Goal: Task Accomplishment & Management: Manage account settings

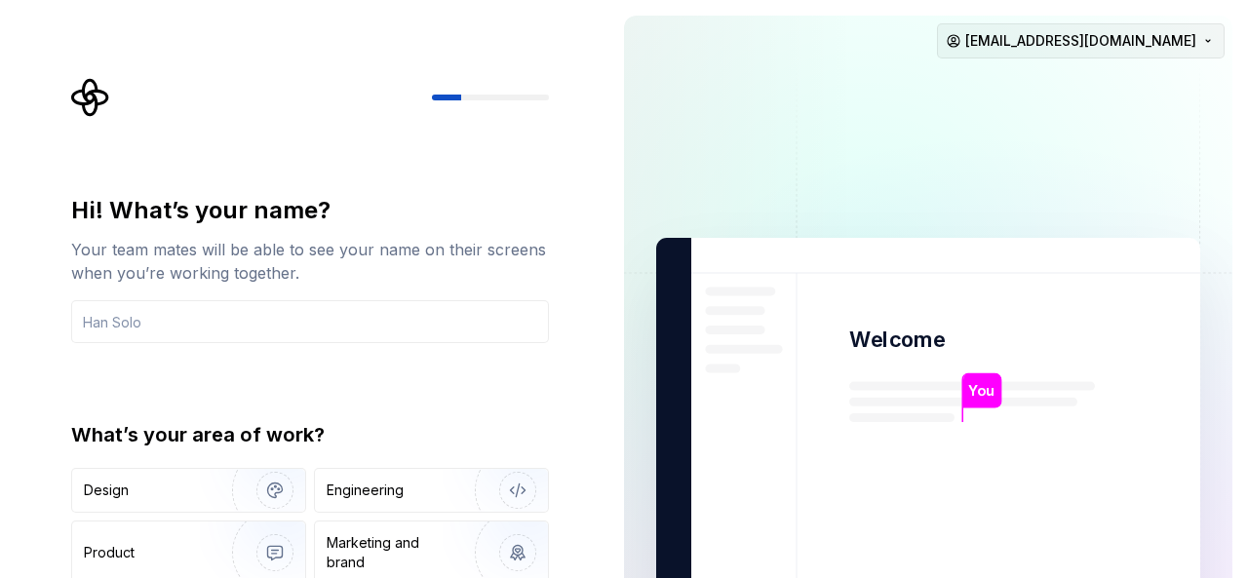
click at [1213, 42] on html "Hi! What’s your name? Your team mates will be able to see your name on their sc…" at bounding box center [624, 289] width 1248 height 578
click at [815, 165] on html "Hi! What’s your name? Your team mates will be able to see your name on their sc…" at bounding box center [624, 289] width 1248 height 578
click at [579, 241] on div "Hi! What’s your name? Your team mates will be able to see your name on their sc…" at bounding box center [304, 439] width 608 height 879
click at [449, 395] on div "Hi! What’s your name? Your team mates will be able to see your name on their sc…" at bounding box center [310, 416] width 478 height 443
click at [618, 397] on div "You Welcome You T B +3 Thomas Brooke Jamie bb4218304@gmail.com" at bounding box center [928, 439] width 640 height 879
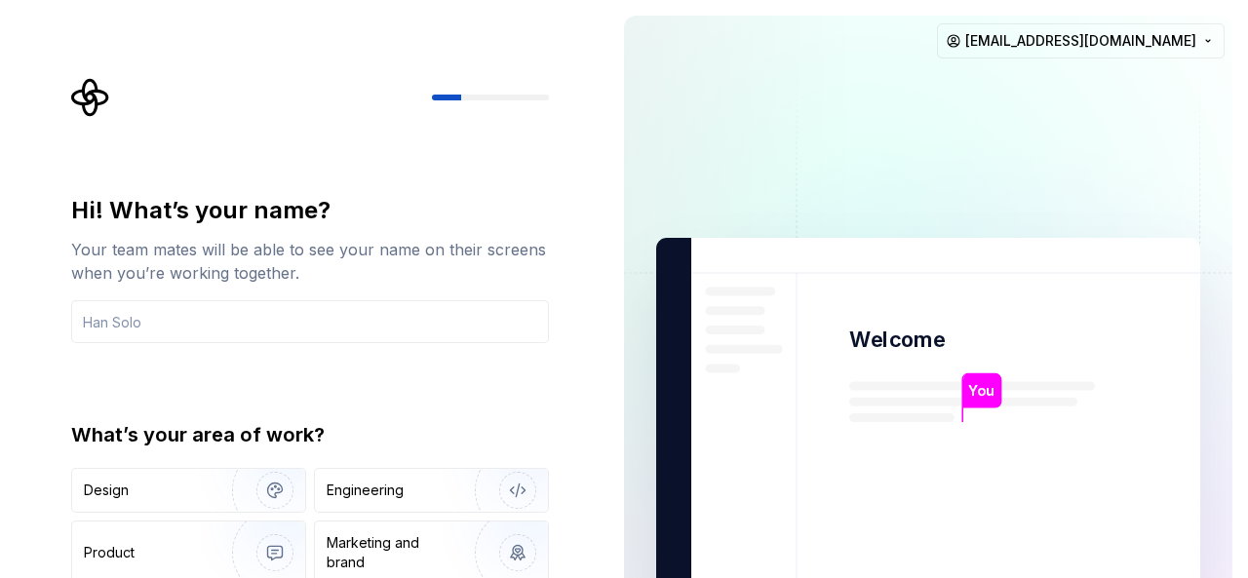
click at [587, 383] on div "Hi! What’s your name? Your team mates will be able to see your name on their sc…" at bounding box center [304, 439] width 608 height 879
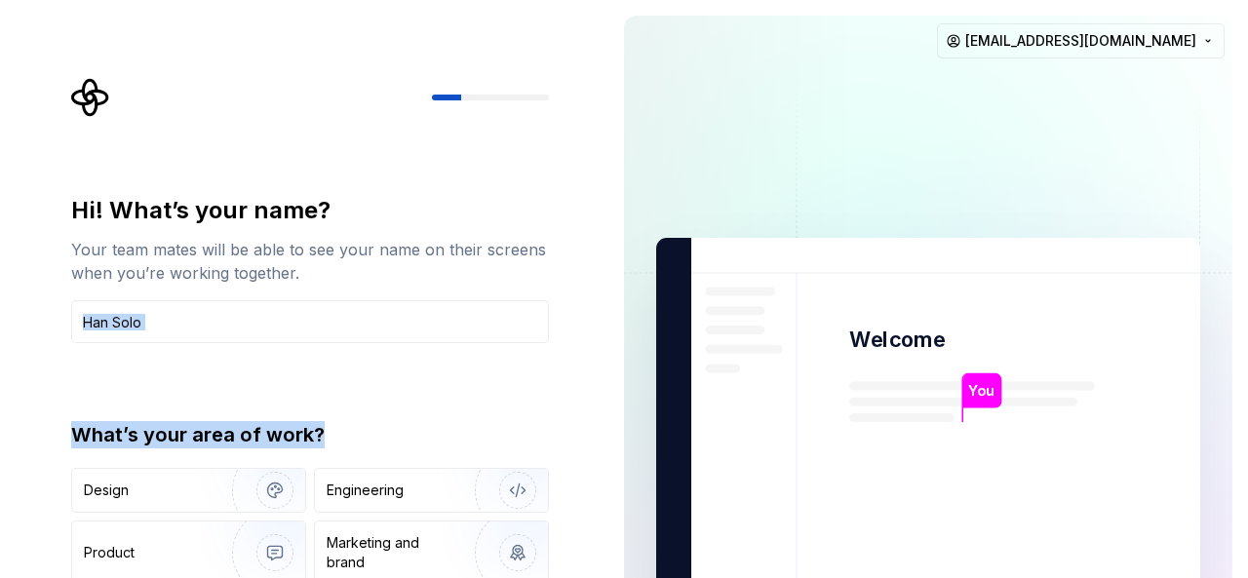
drag, startPoint x: 587, startPoint y: 383, endPoint x: 562, endPoint y: 297, distance: 89.5
click at [562, 297] on div "Hi! What’s your name? Your team mates will be able to see your name on their sc…" at bounding box center [304, 439] width 608 height 879
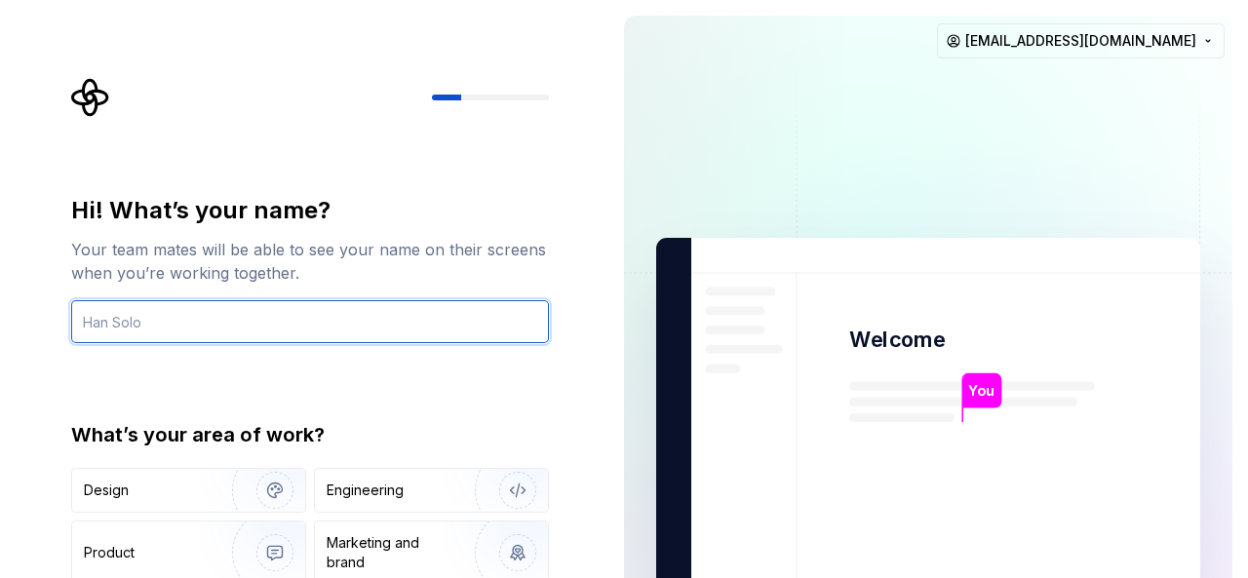
click at [200, 328] on input "text" at bounding box center [310, 321] width 478 height 43
type input "k"
type input "laaraari"
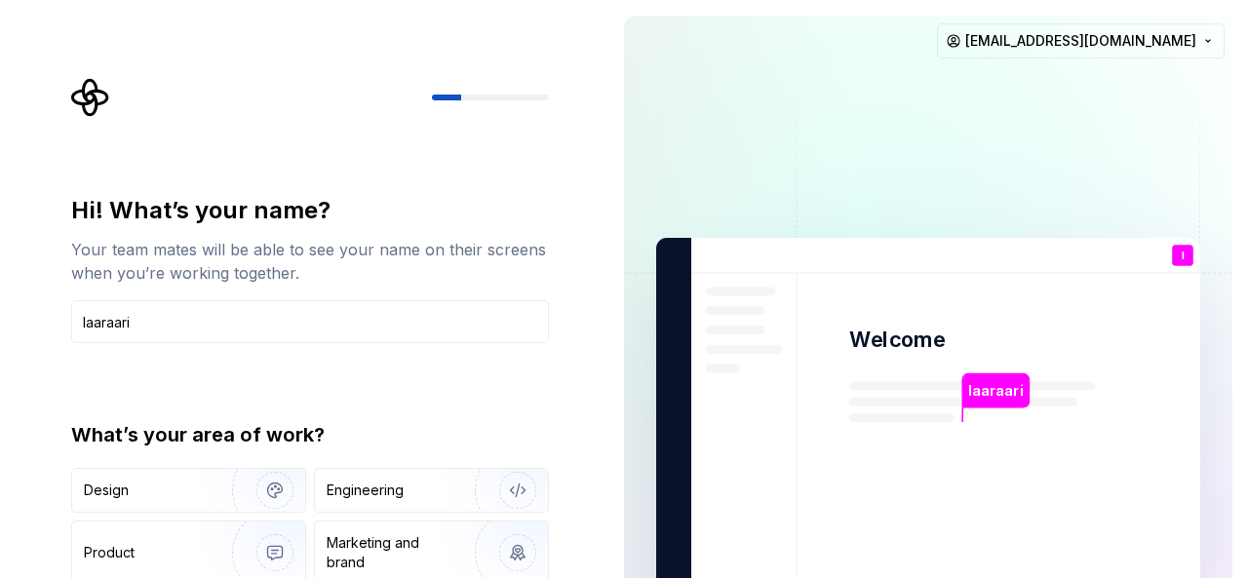
click at [576, 526] on div "Hi! What’s your name? Your team mates will be able to see your name on their sc…" at bounding box center [304, 439] width 608 height 879
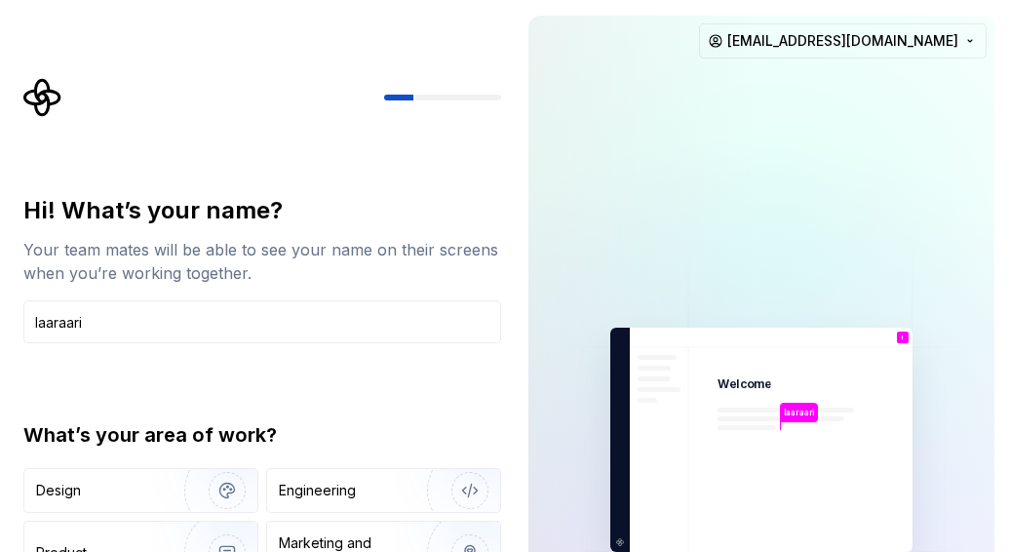
click at [499, 254] on div "Your team mates will be able to see your name on their screens when you’re work…" at bounding box center [262, 261] width 478 height 47
click at [520, 411] on div "laaraari Welcome l You T B +3 Thomas Brooke Jamie bb4218304@gmail.com" at bounding box center [761, 439] width 497 height 879
click at [68, 491] on div "Design" at bounding box center [58, 491] width 45 height 20
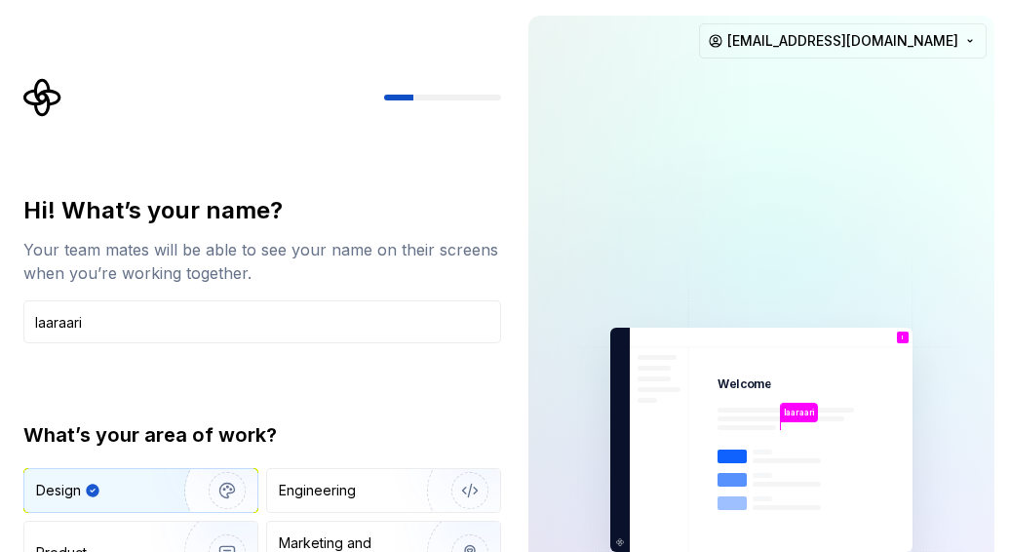
click at [532, 496] on div at bounding box center [645, 440] width 234 height 848
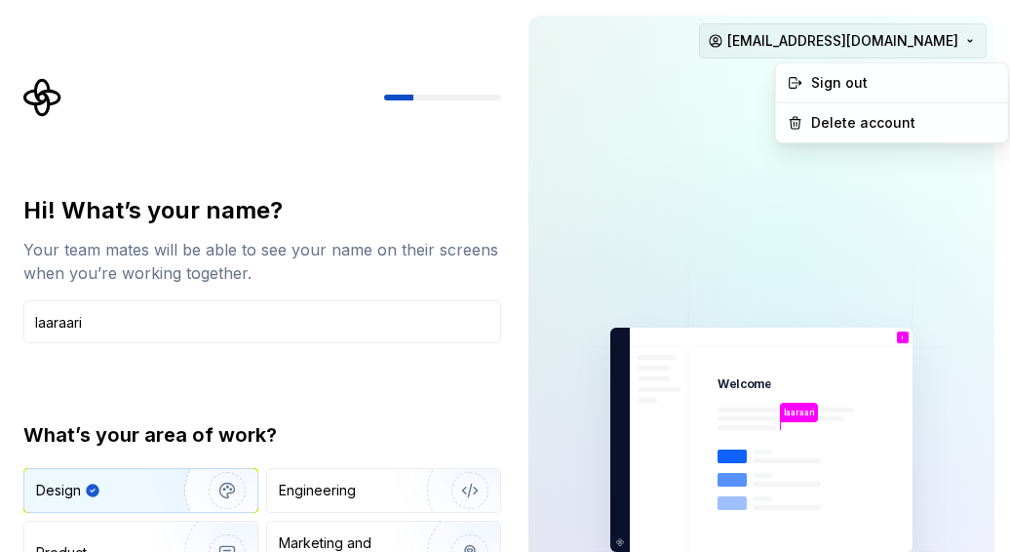
click at [970, 36] on html "Hi! What’s your name? Your team mates will be able to see your name on their sc…" at bounding box center [505, 276] width 1010 height 552
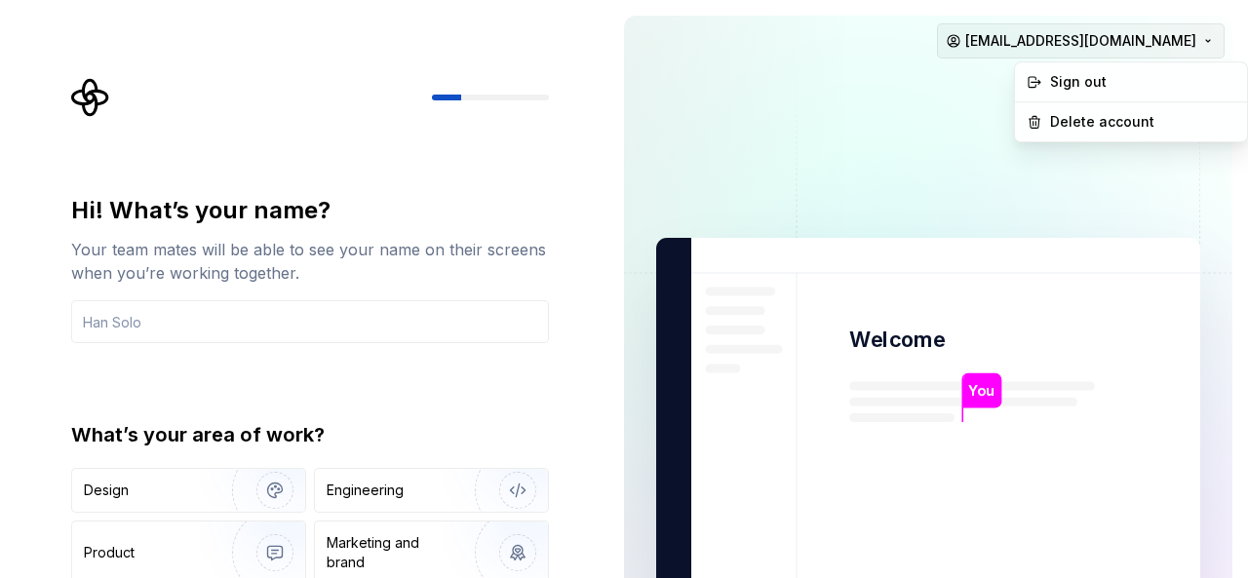
click at [1115, 36] on html "Hi! What’s your name? Your team mates will be able to see your name on their sc…" at bounding box center [624, 289] width 1248 height 578
click at [1152, 36] on html "Hi! What’s your name? Your team mates will be able to see your name on their sc…" at bounding box center [624, 289] width 1248 height 578
click at [539, 449] on html "Hi! What’s your name? Your team mates will be able to see your name on their sc…" at bounding box center [624, 289] width 1248 height 578
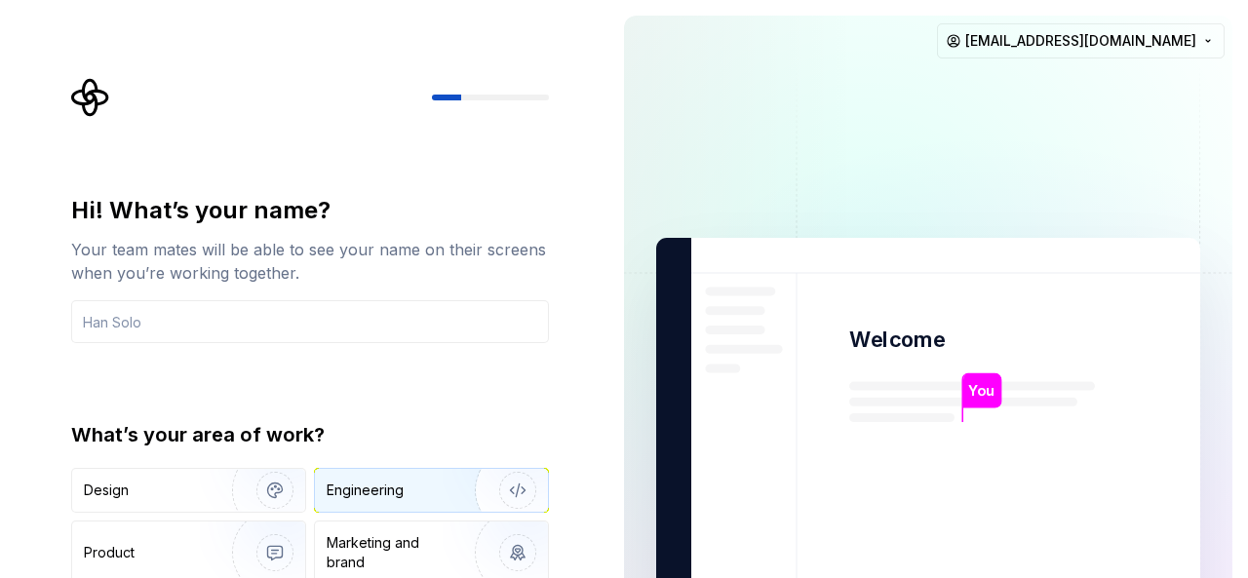
click at [370, 490] on div "Engineering" at bounding box center [365, 491] width 77 height 20
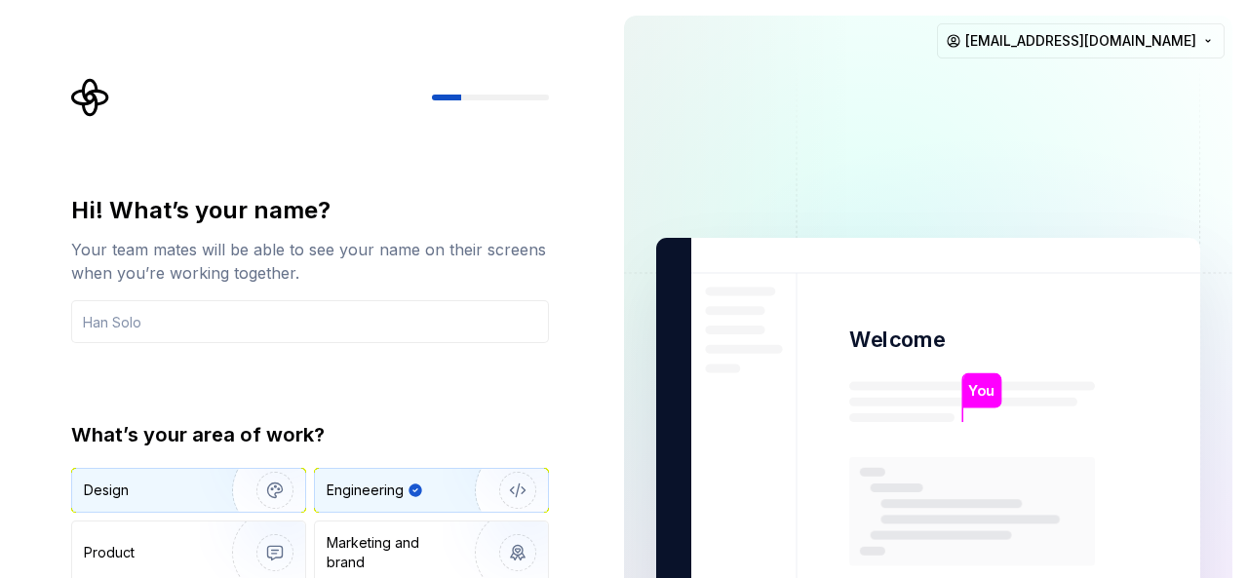
click at [210, 488] on img "button" at bounding box center [262, 490] width 125 height 131
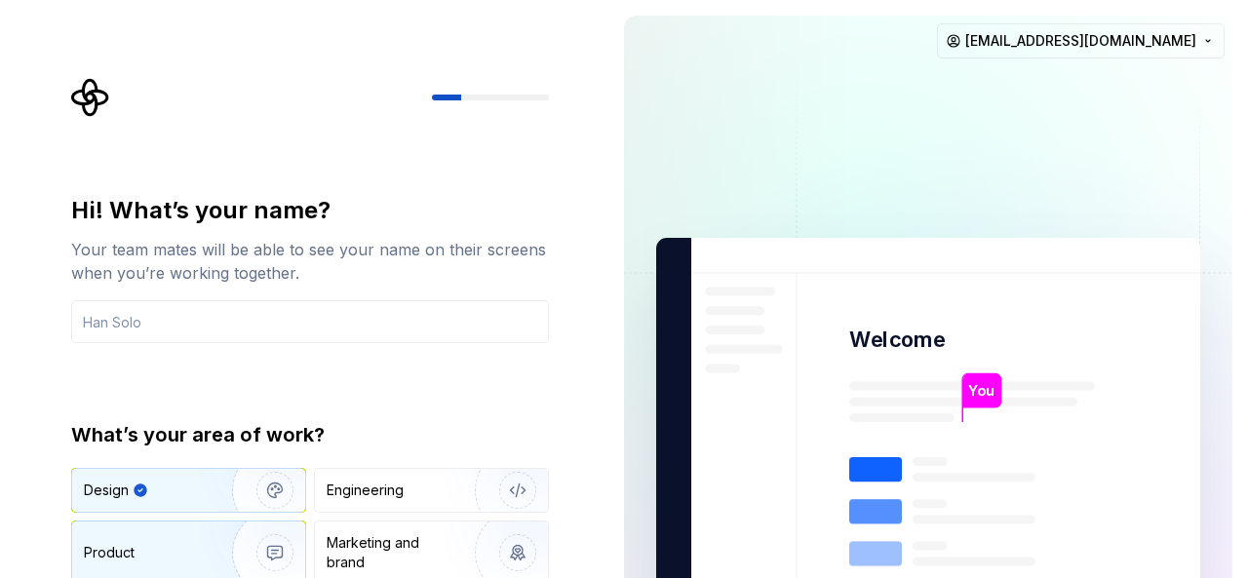
click at [199, 535] on div "Product" at bounding box center [188, 553] width 233 height 62
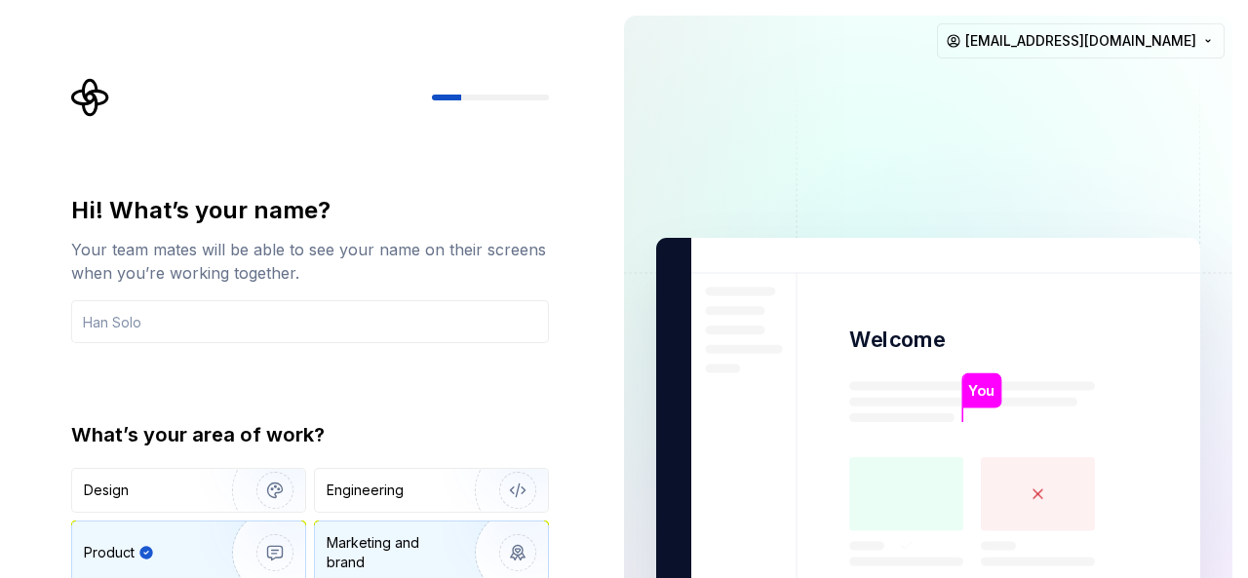
click at [353, 540] on div "Marketing and brand" at bounding box center [393, 552] width 132 height 39
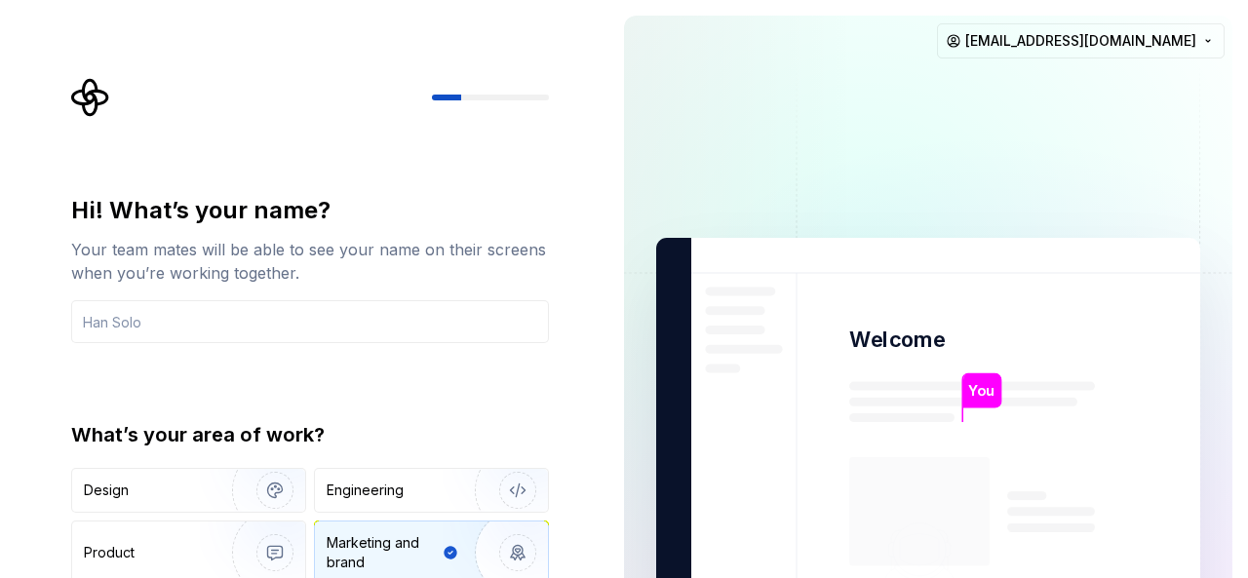
click at [570, 557] on div "Hi! What’s your name? Your team mates will be able to see your name on their sc…" at bounding box center [315, 391] width 513 height 626
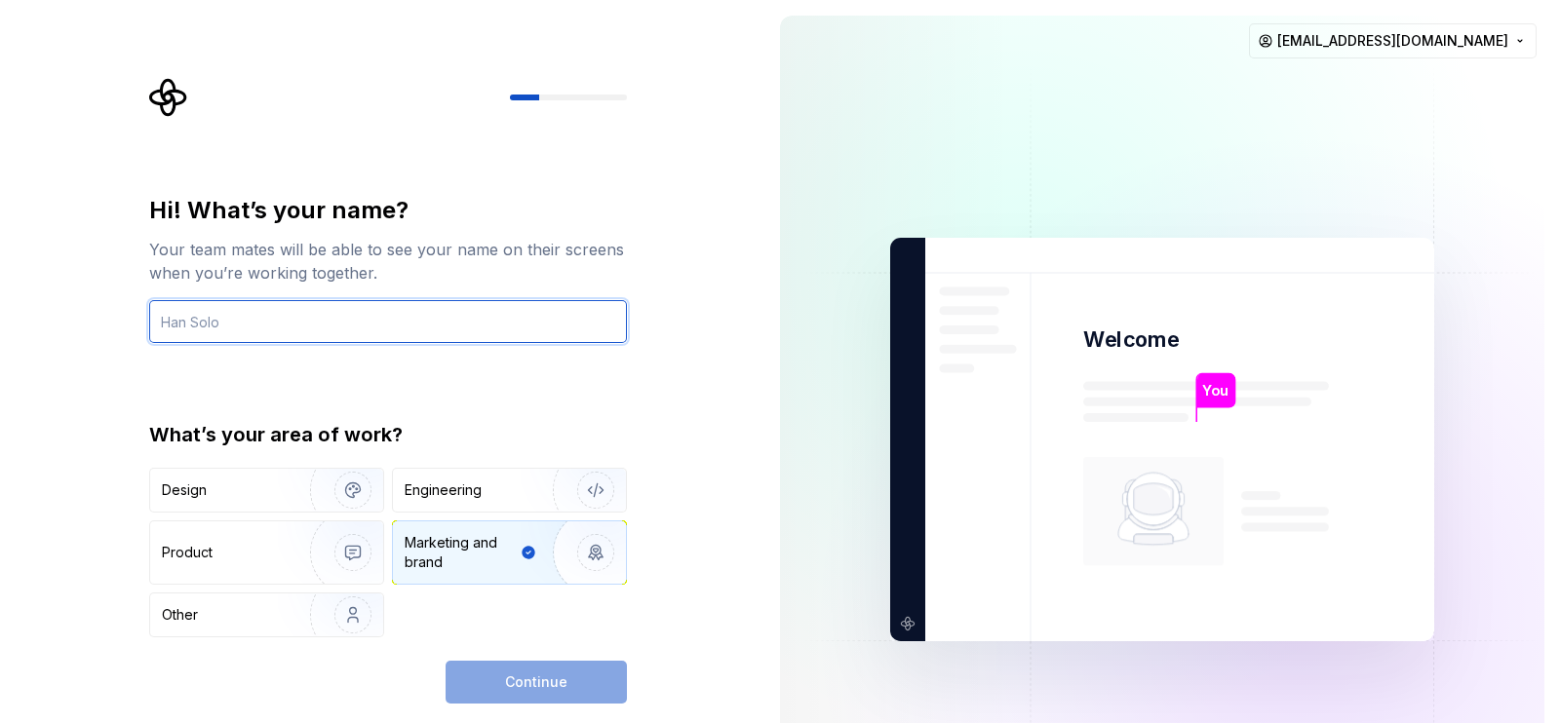
drag, startPoint x: 907, startPoint y: 0, endPoint x: 205, endPoint y: 322, distance: 772.3
click at [205, 322] on input "text" at bounding box center [388, 321] width 478 height 43
type input "laaraari"
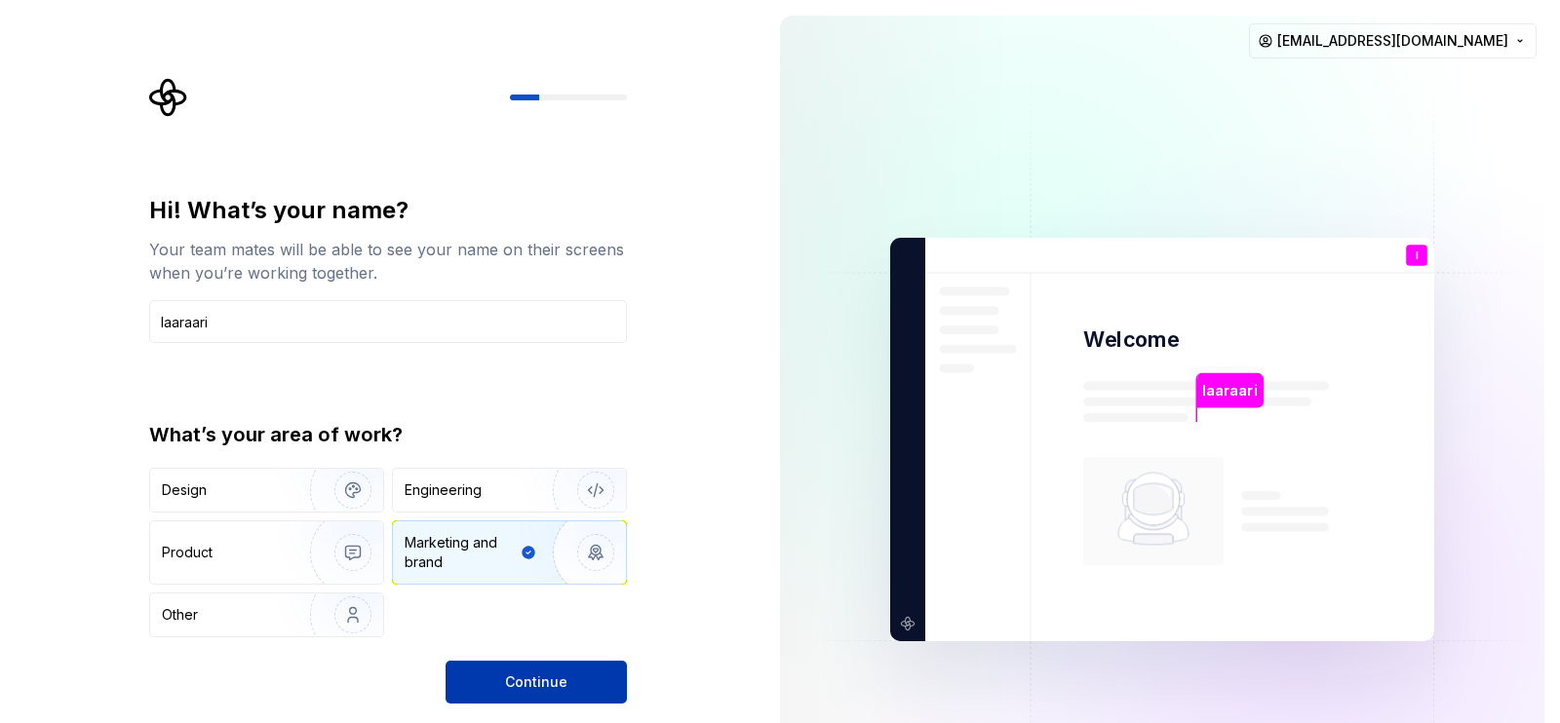
click at [507, 577] on button "Continue" at bounding box center [536, 682] width 181 height 43
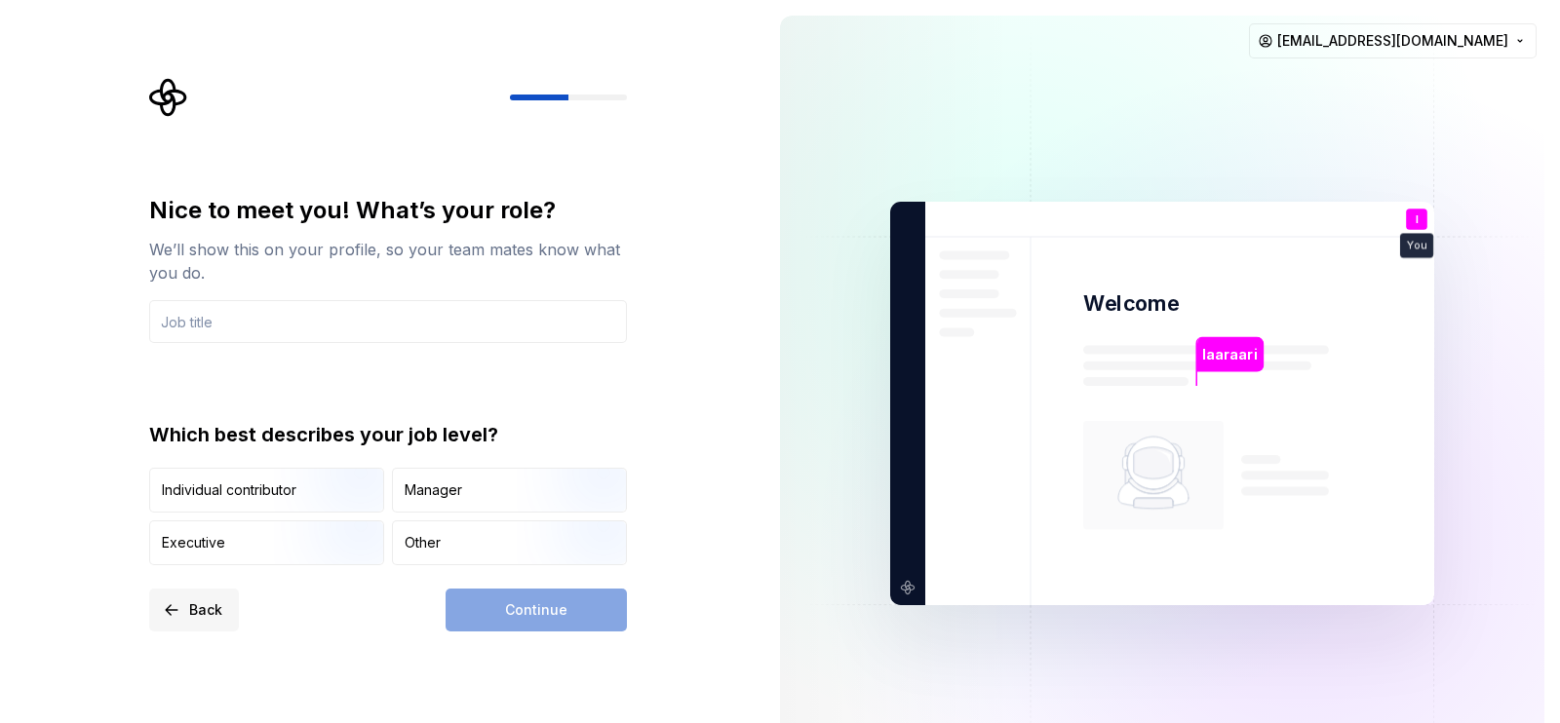
click at [201, 577] on span "Back" at bounding box center [205, 611] width 33 height 20
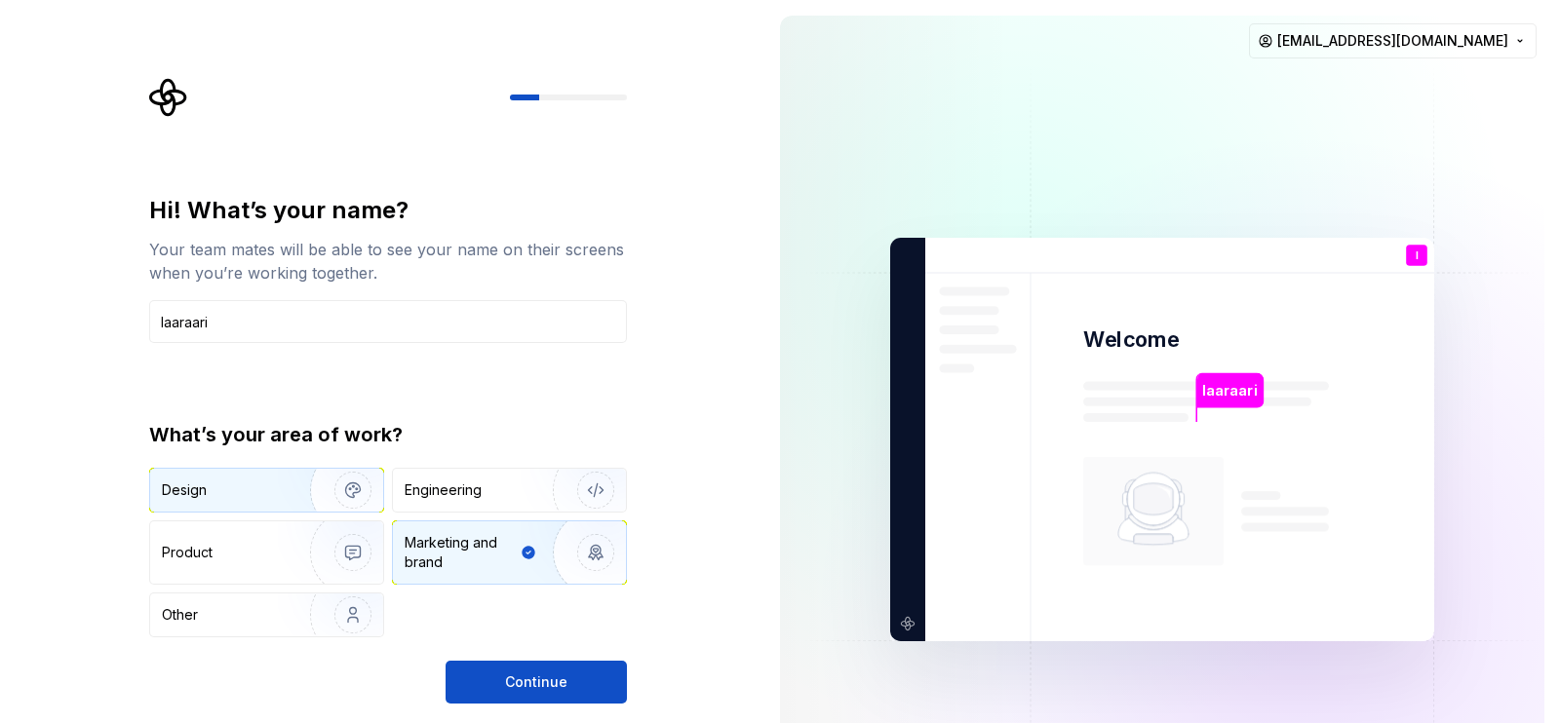
click at [229, 489] on div "Design" at bounding box center [223, 491] width 123 height 20
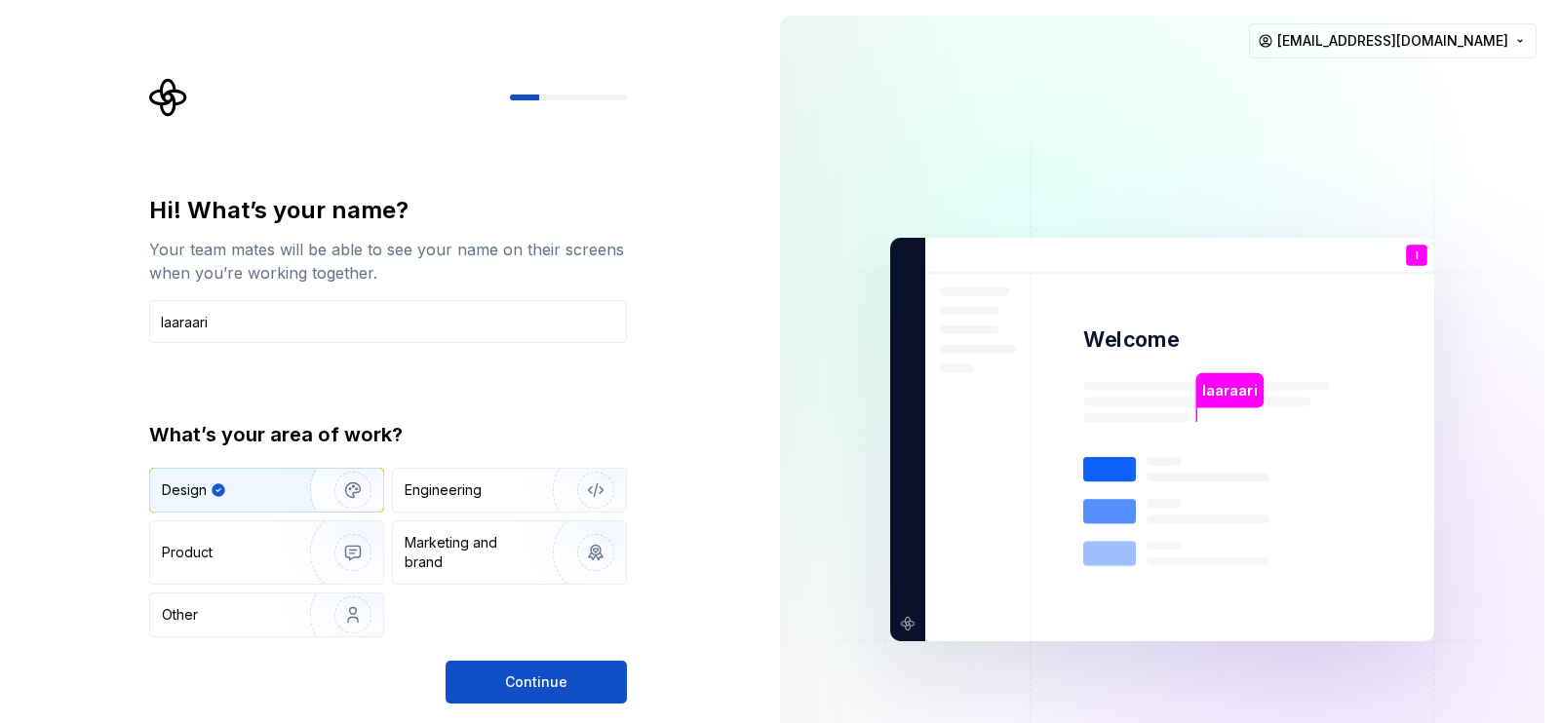
click at [354, 489] on img "button" at bounding box center [340, 490] width 125 height 131
click at [524, 577] on span "Continue" at bounding box center [536, 683] width 62 height 20
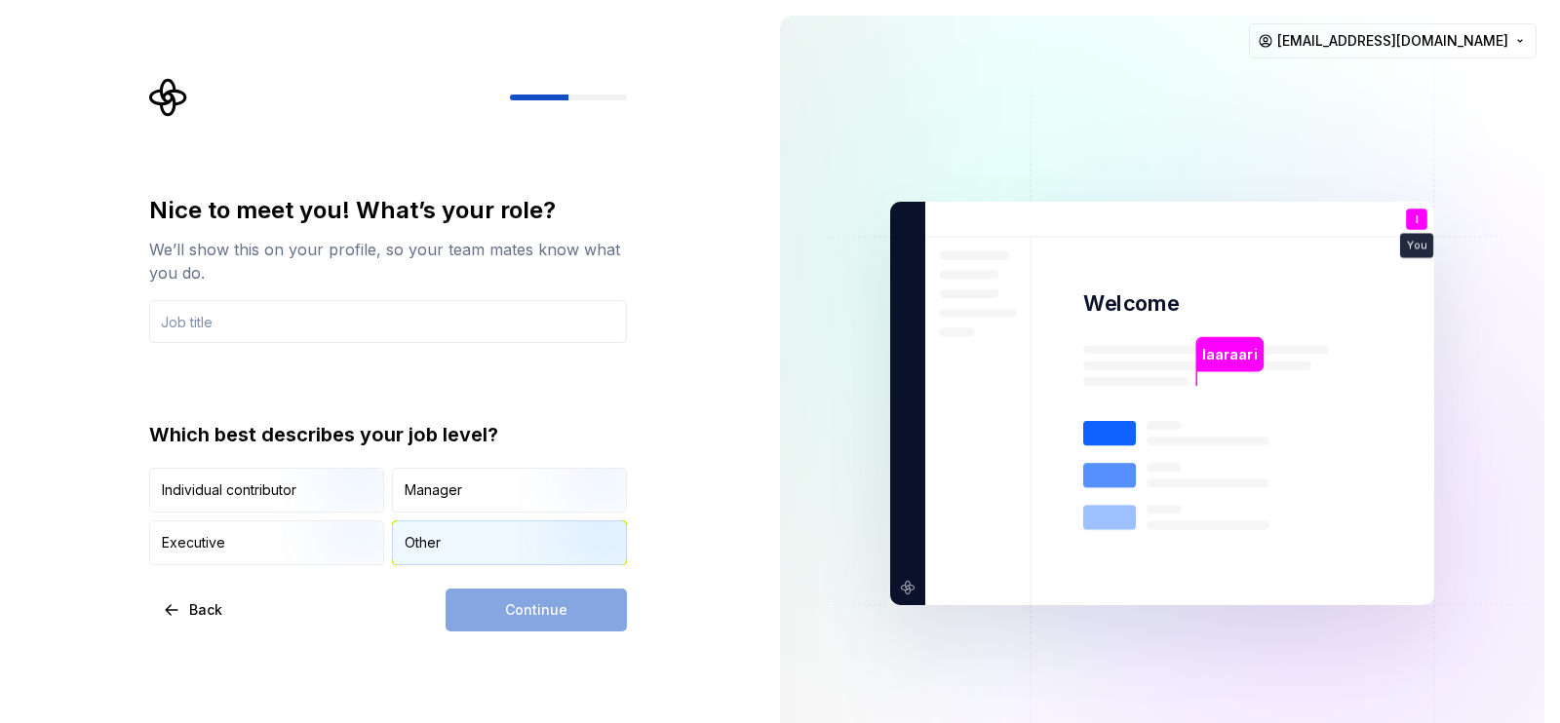
click at [400, 543] on div "Other" at bounding box center [509, 543] width 233 height 43
click at [494, 577] on div "Continue" at bounding box center [536, 610] width 181 height 43
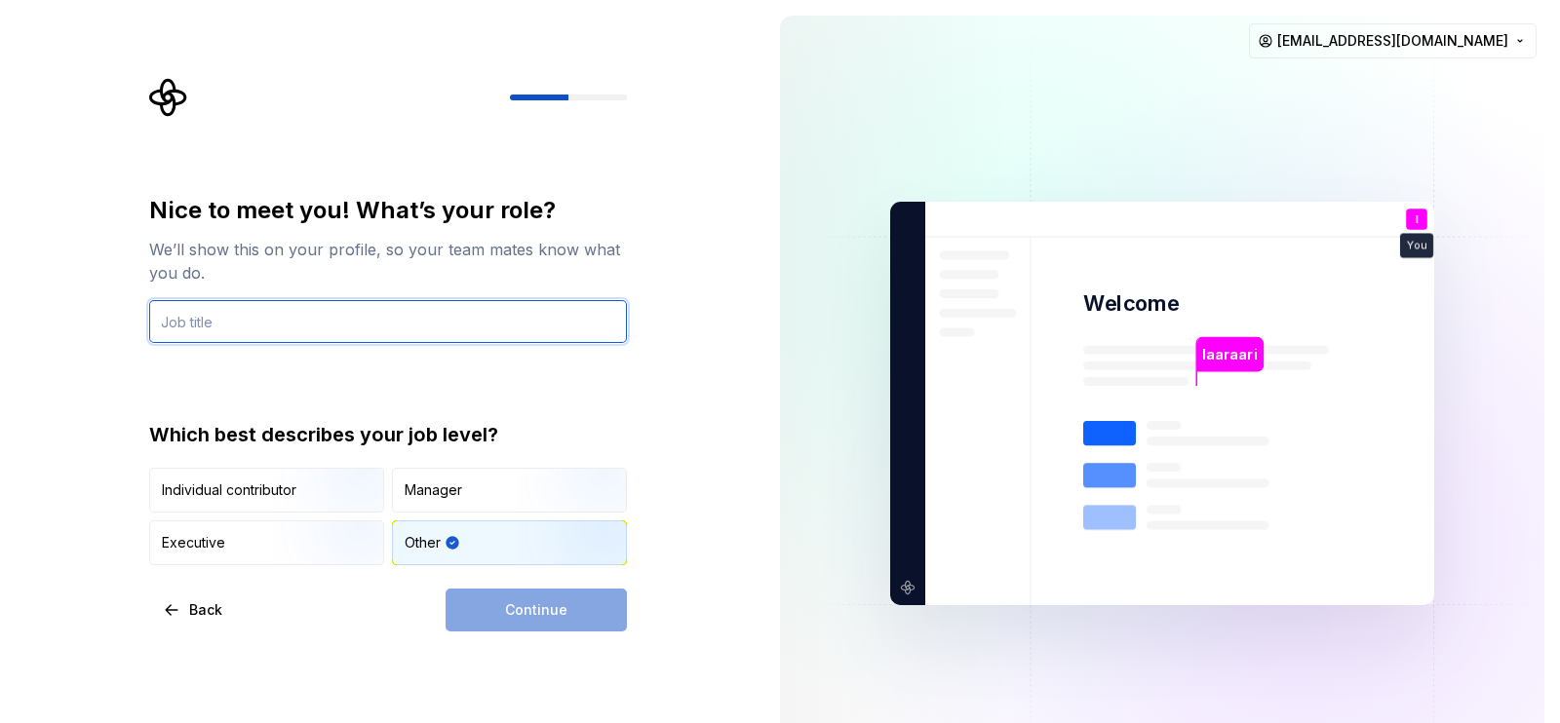
click at [254, 327] on input "text" at bounding box center [388, 321] width 478 height 43
type input "ي"
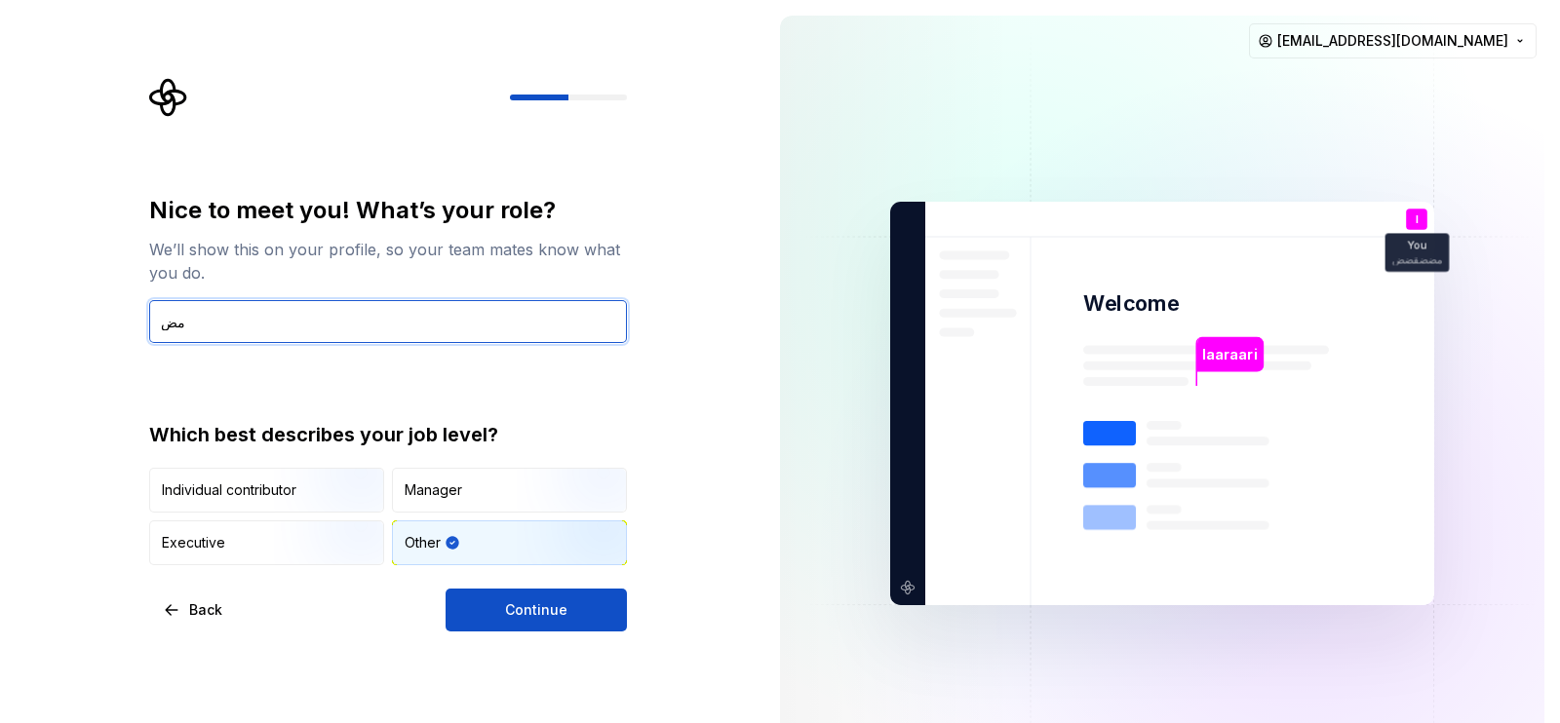
type input "م"
type input "laaraari"
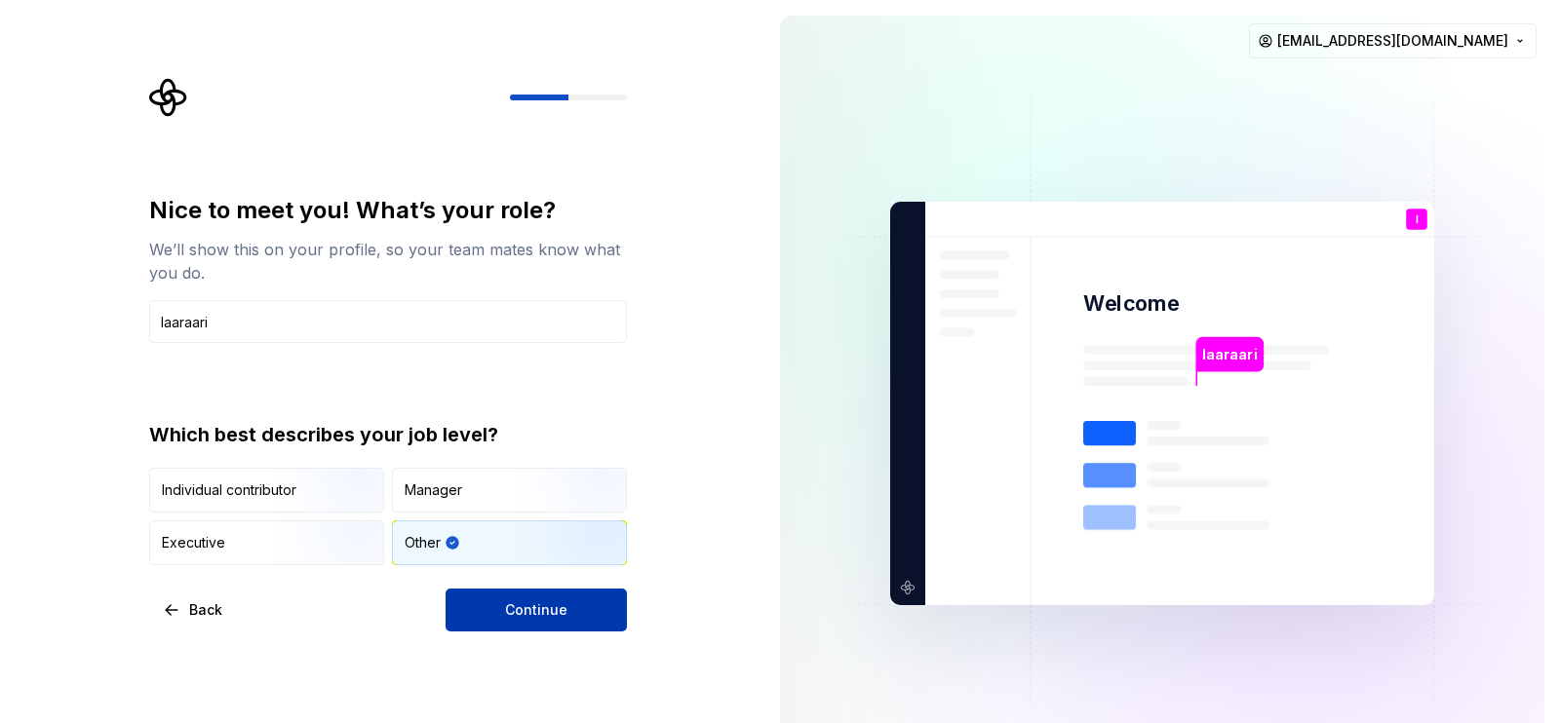
click at [546, 577] on span "Continue" at bounding box center [536, 611] width 62 height 20
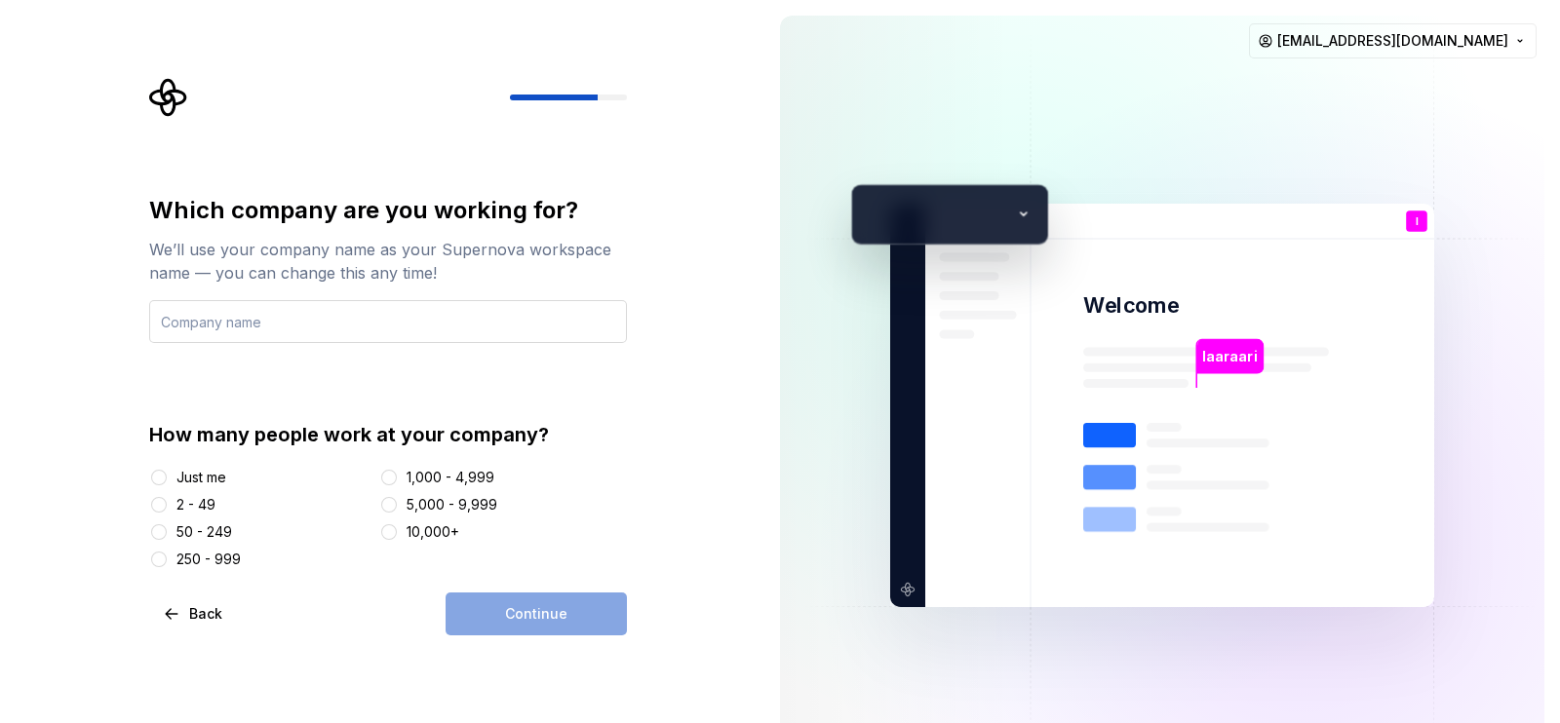
click at [311, 320] on input "text" at bounding box center [388, 321] width 478 height 43
type input "farah"
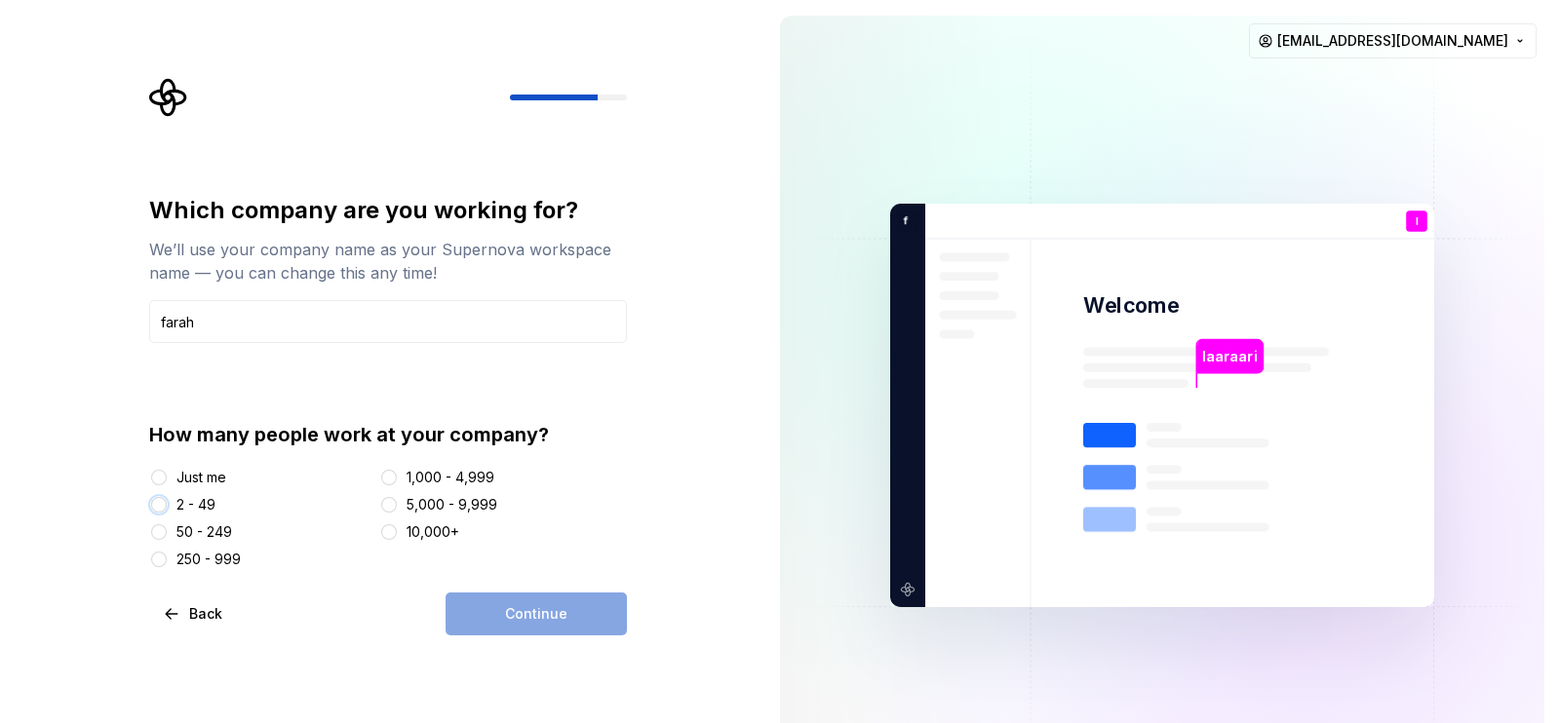
click at [162, 505] on button "2 - 49" at bounding box center [159, 505] width 16 height 16
click at [162, 560] on button "250 - 999" at bounding box center [159, 560] width 16 height 16
click at [510, 577] on span "Continue" at bounding box center [536, 615] width 62 height 20
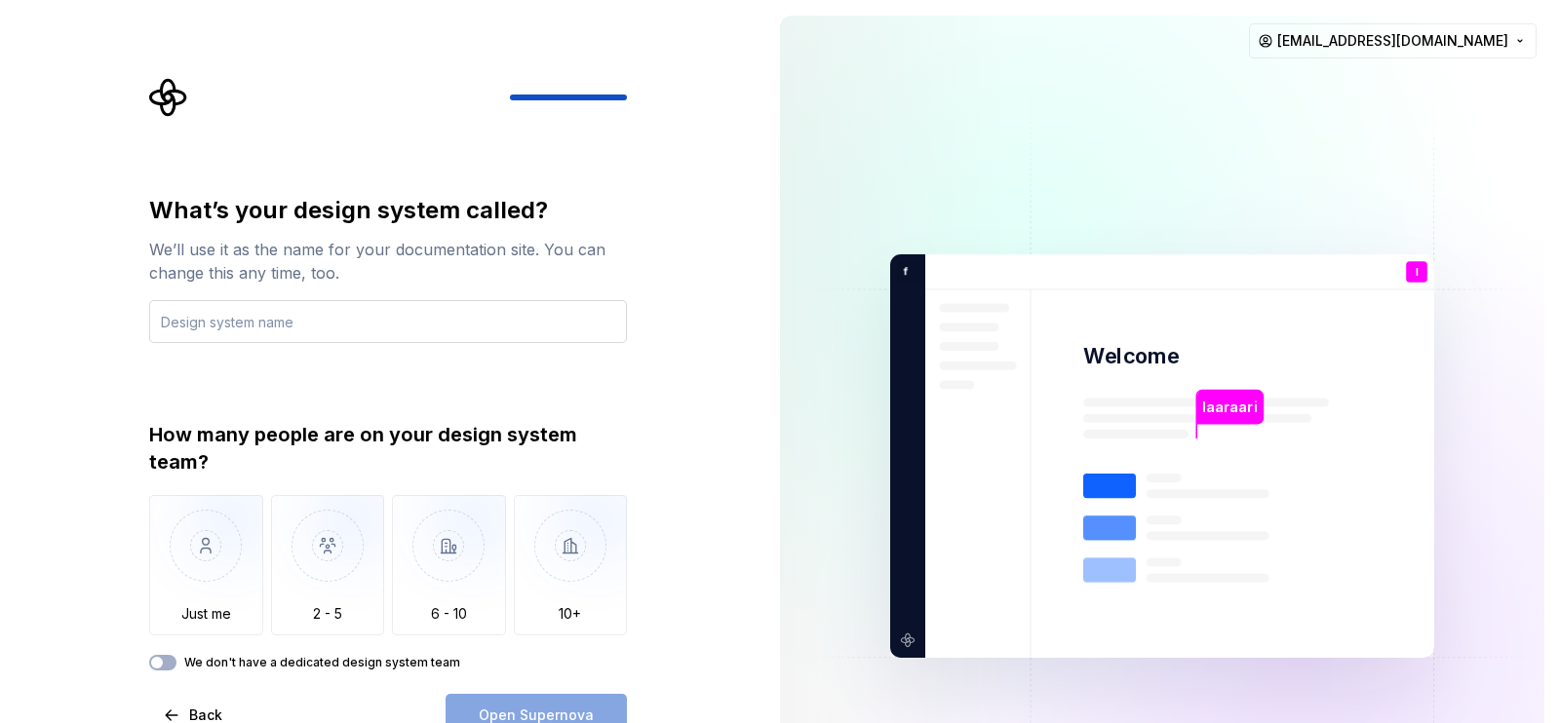
click at [312, 327] on input "text" at bounding box center [388, 321] width 478 height 43
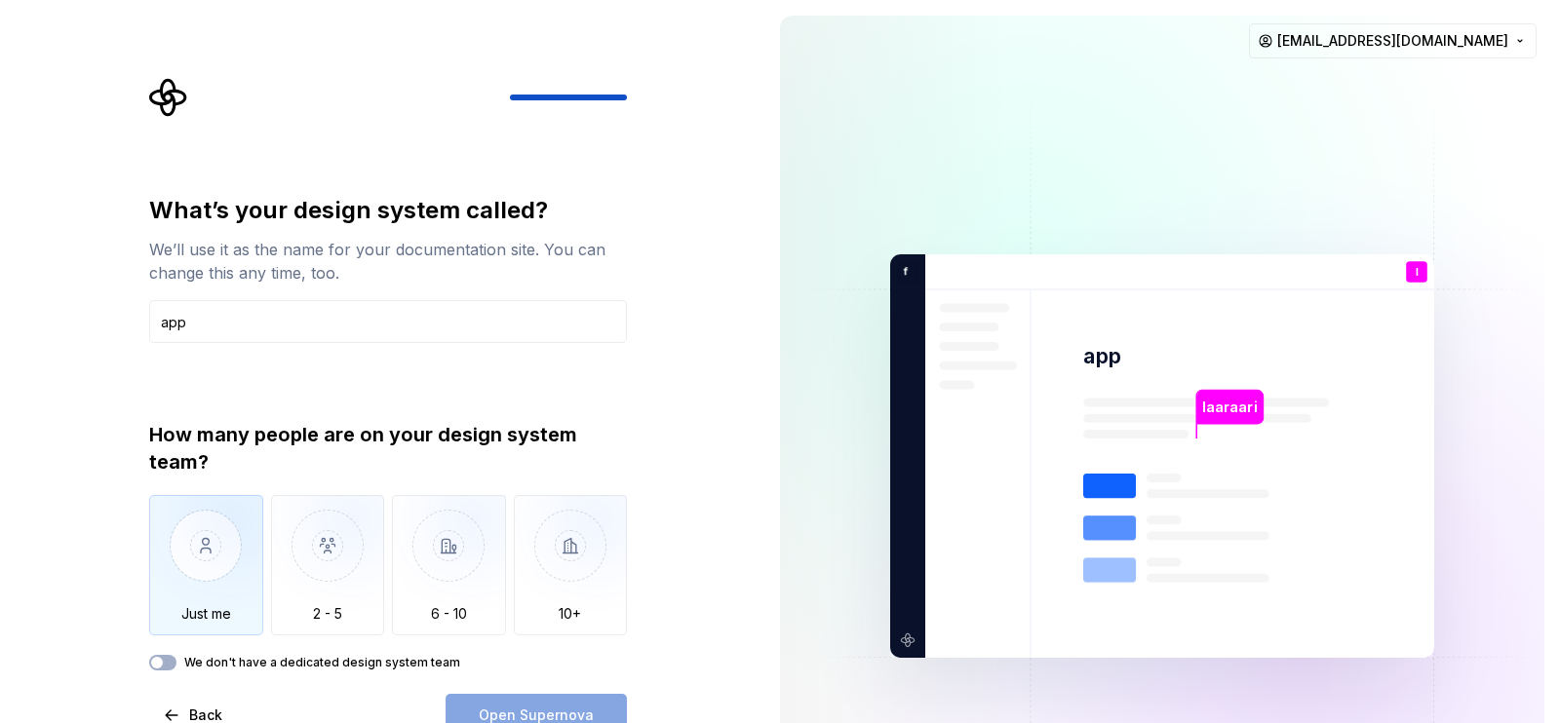
type input "app"
click at [217, 552] on img "button" at bounding box center [206, 560] width 114 height 131
click at [534, 577] on button "Open Supernova" at bounding box center [536, 715] width 181 height 43
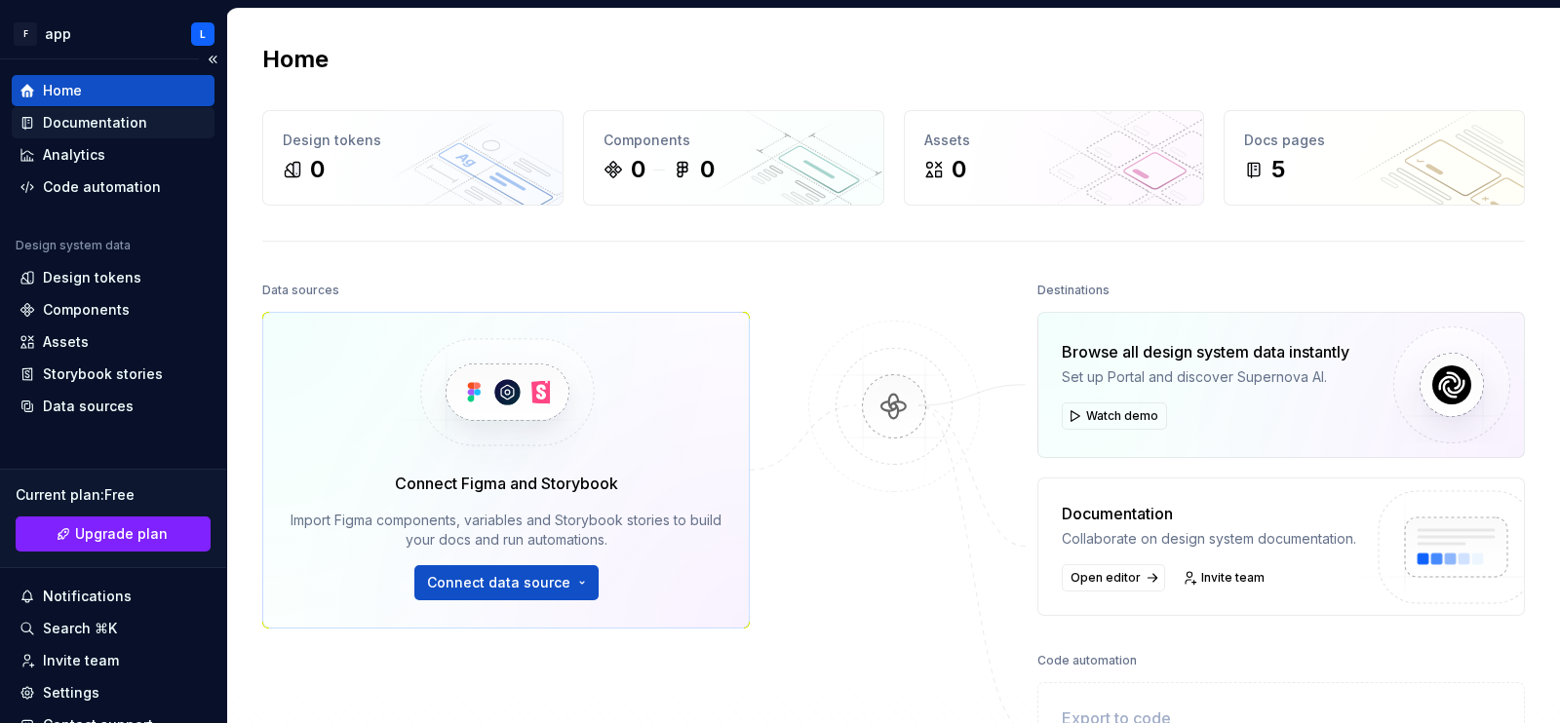
click at [60, 128] on div "Documentation" at bounding box center [95, 123] width 104 height 20
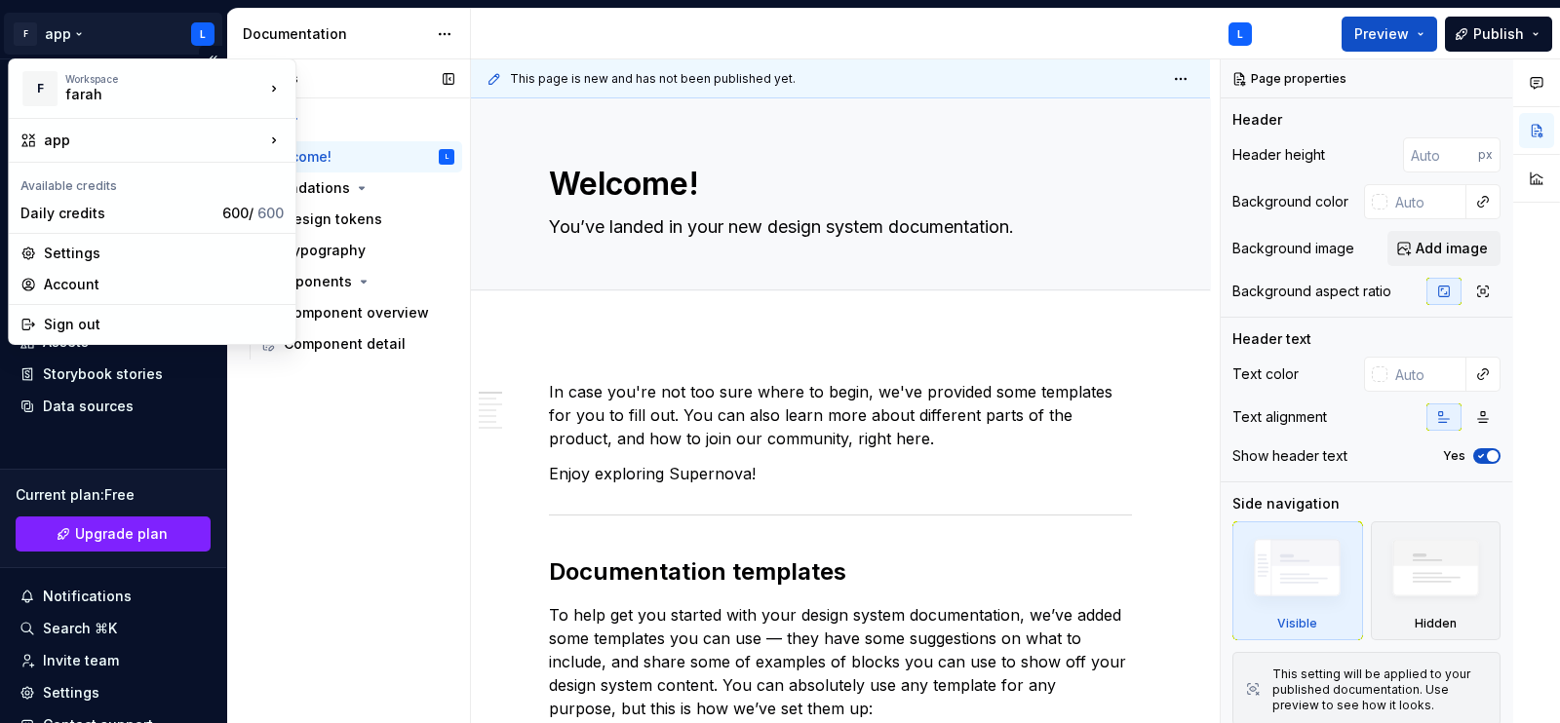
click at [190, 38] on html "F app L Home Documentation Analytics Code automation Design system data Design …" at bounding box center [780, 361] width 1560 height 723
click at [77, 254] on div "Settings" at bounding box center [164, 254] width 240 height 20
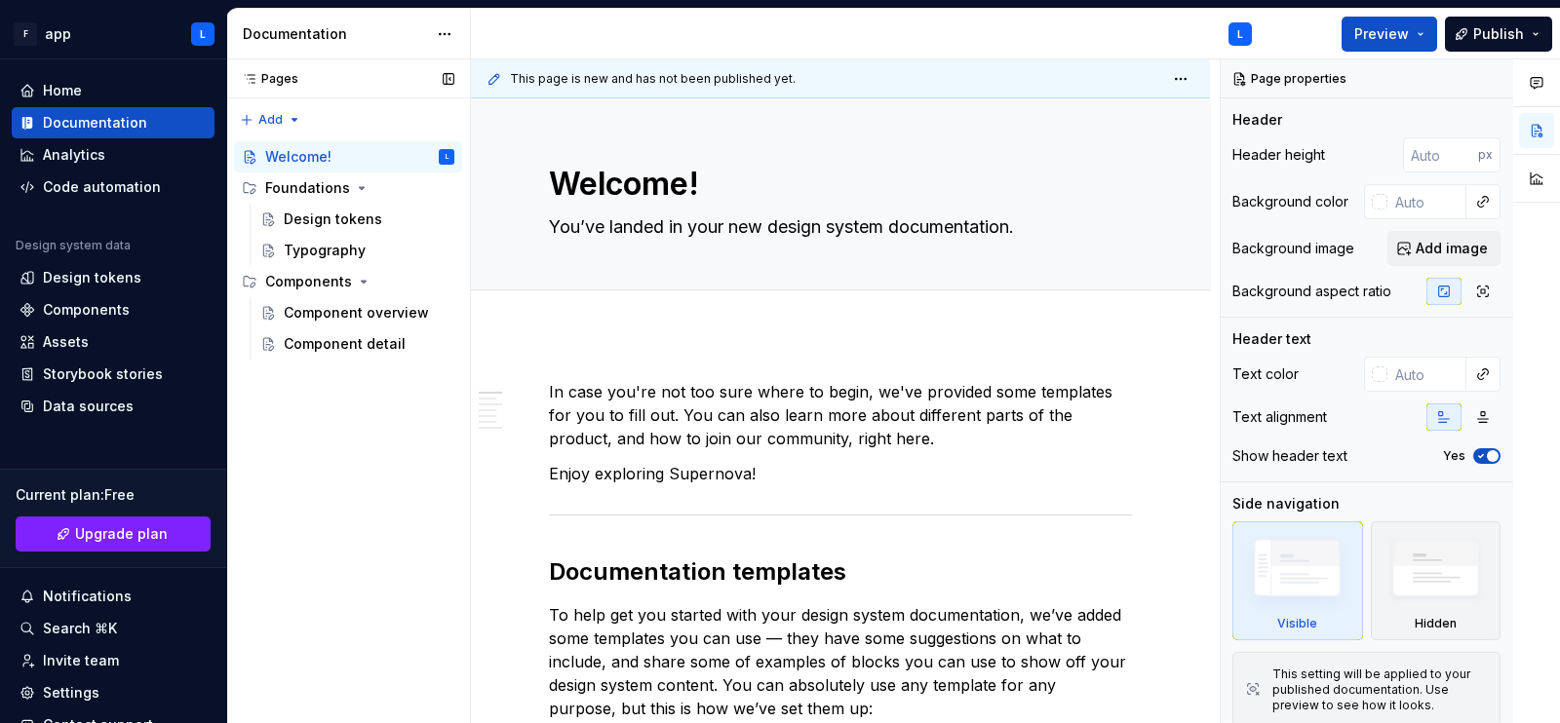
type textarea "*"
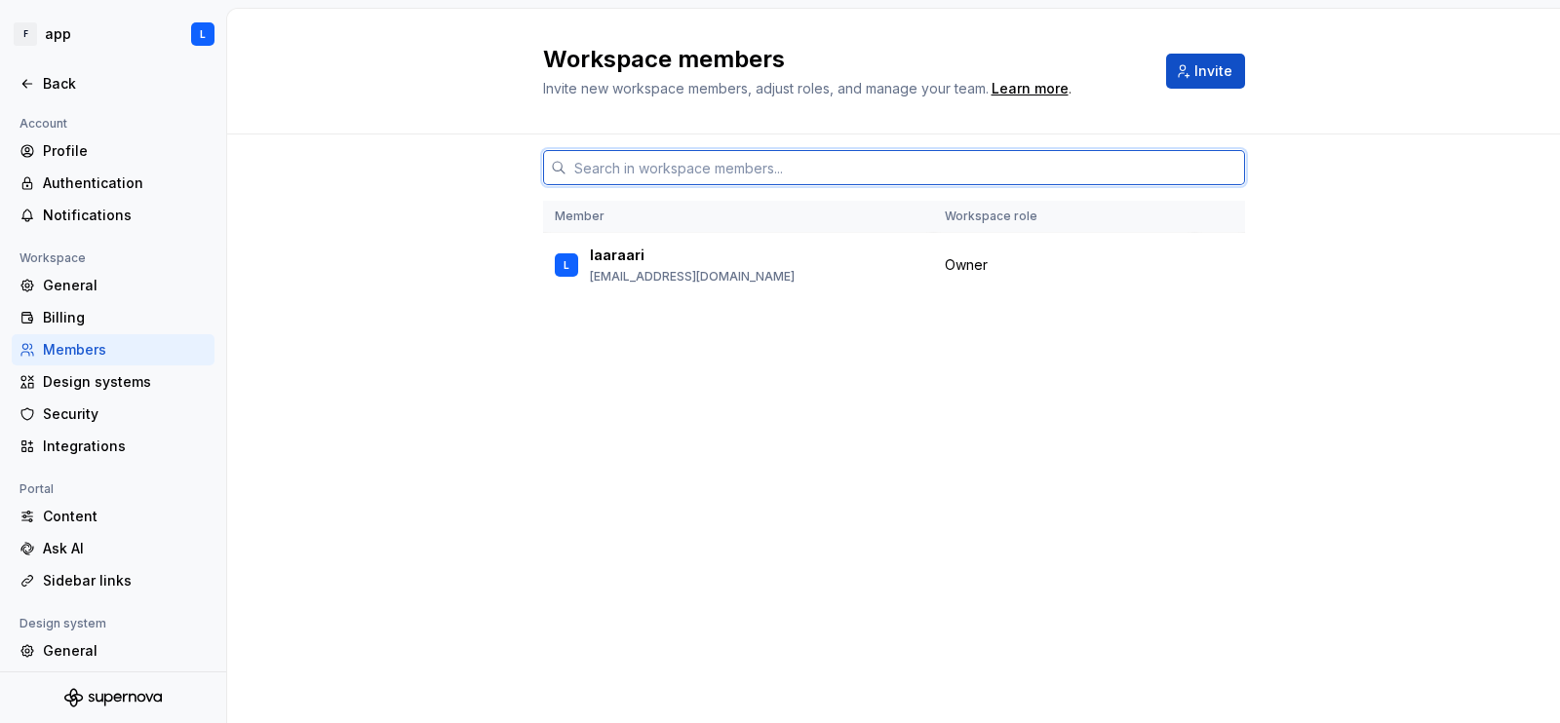
click at [648, 163] on input "text" at bounding box center [905, 167] width 679 height 35
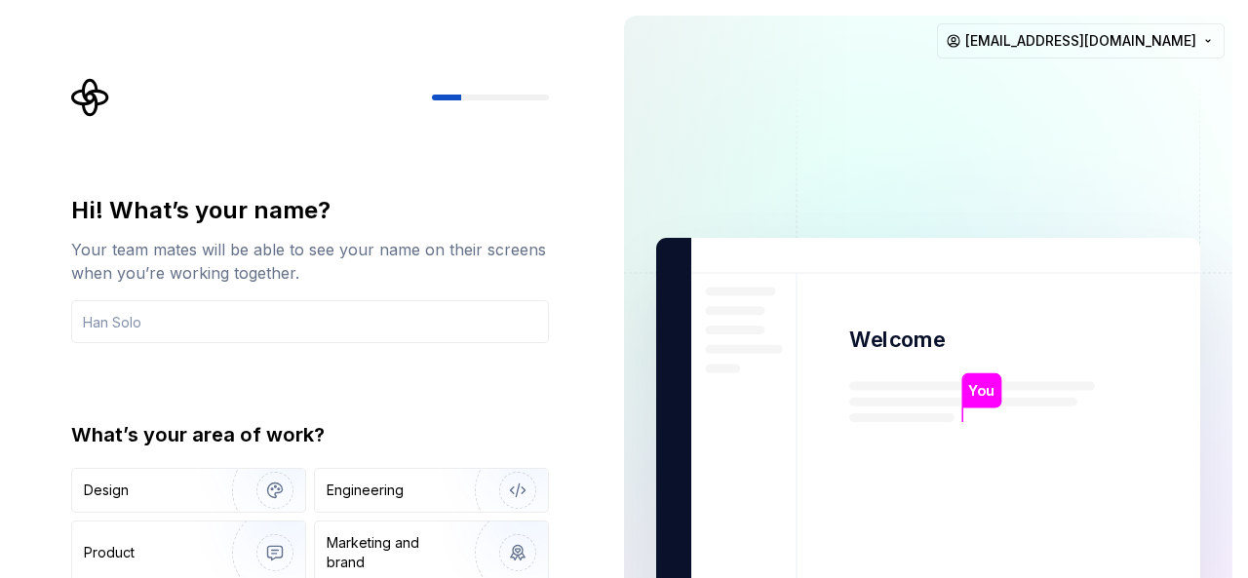
click at [606, 508] on div "Hi! What’s your name? Your team mates will be able to see your name on their sc…" at bounding box center [304, 439] width 608 height 879
click at [583, 557] on div "Hi! What’s your name? Your team mates will be able to see your name on their sc…" at bounding box center [304, 439] width 608 height 879
click at [630, 512] on img at bounding box center [928, 440] width 790 height 921
click at [560, 314] on div "Hi! What’s your name? Your team mates will be able to see your name on their sc…" at bounding box center [315, 391] width 513 height 626
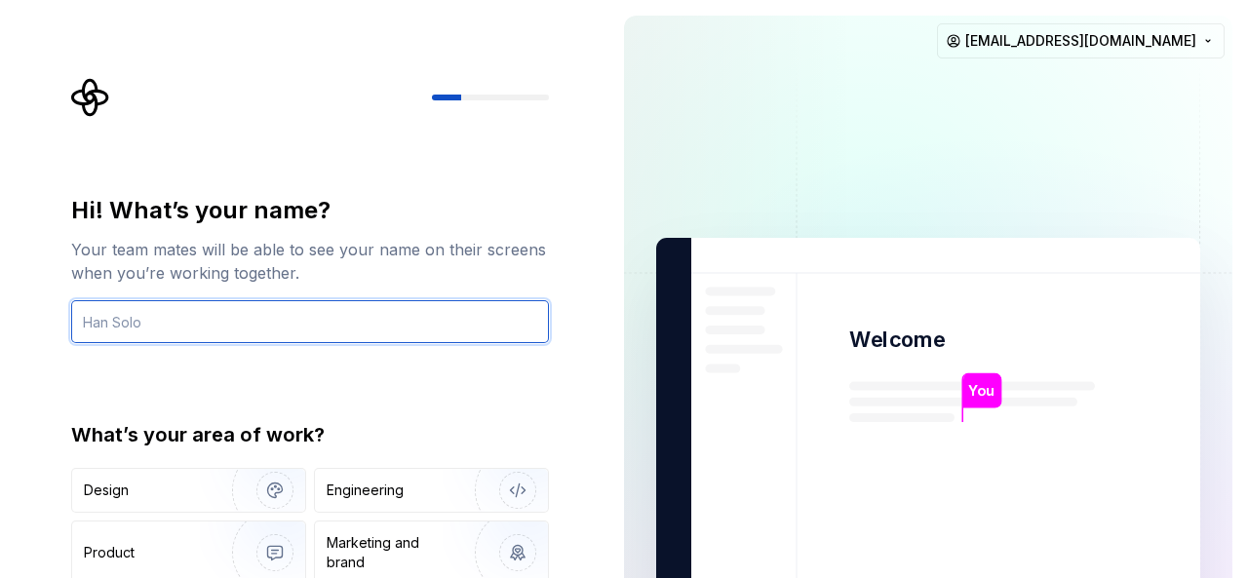
click at [160, 320] on input "text" at bounding box center [310, 321] width 478 height 43
type input "laaraari"
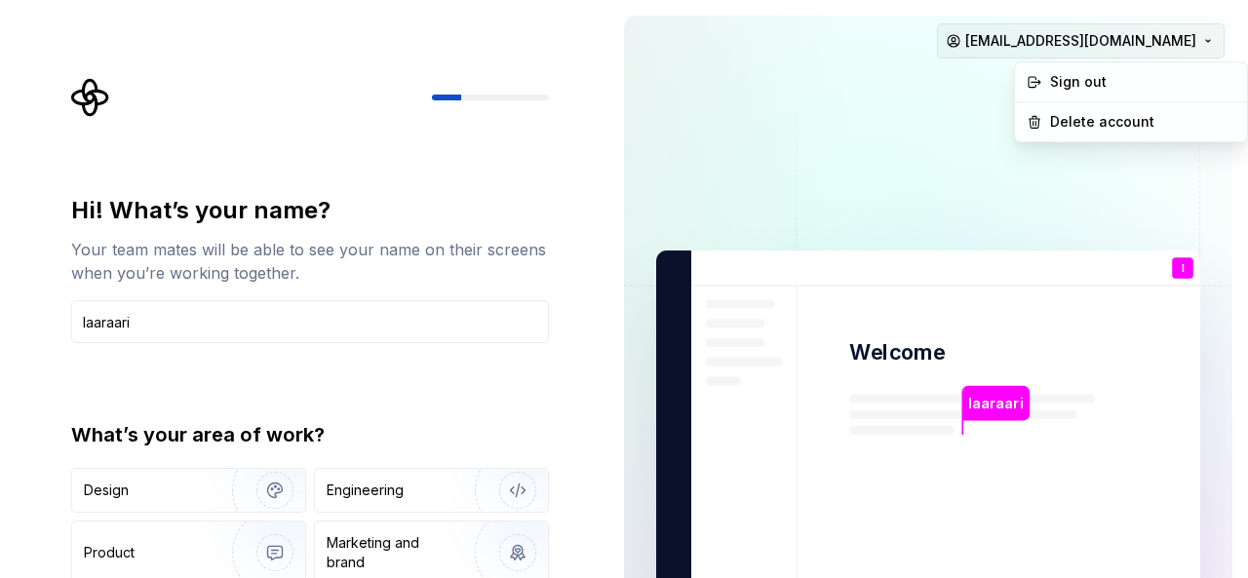
click at [1203, 48] on html "Hi! What’s your name? Your team mates will be able to see your name on their sc…" at bounding box center [624, 289] width 1248 height 578
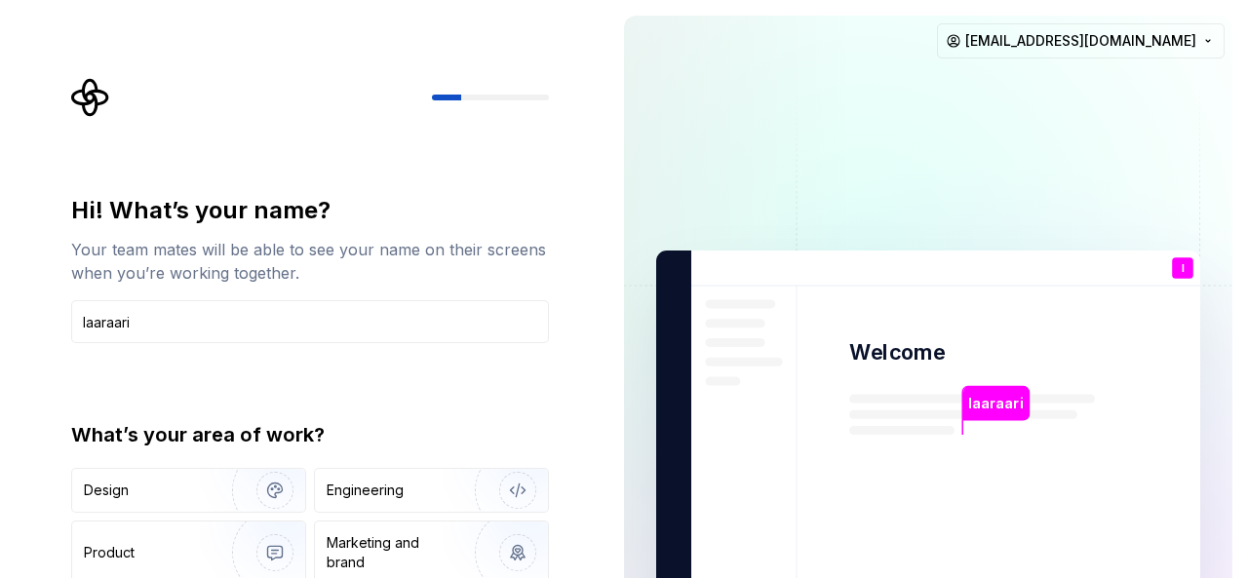
click at [581, 502] on html "Hi! What’s your name? Your team mates will be able to see your name on their sc…" at bounding box center [624, 289] width 1248 height 578
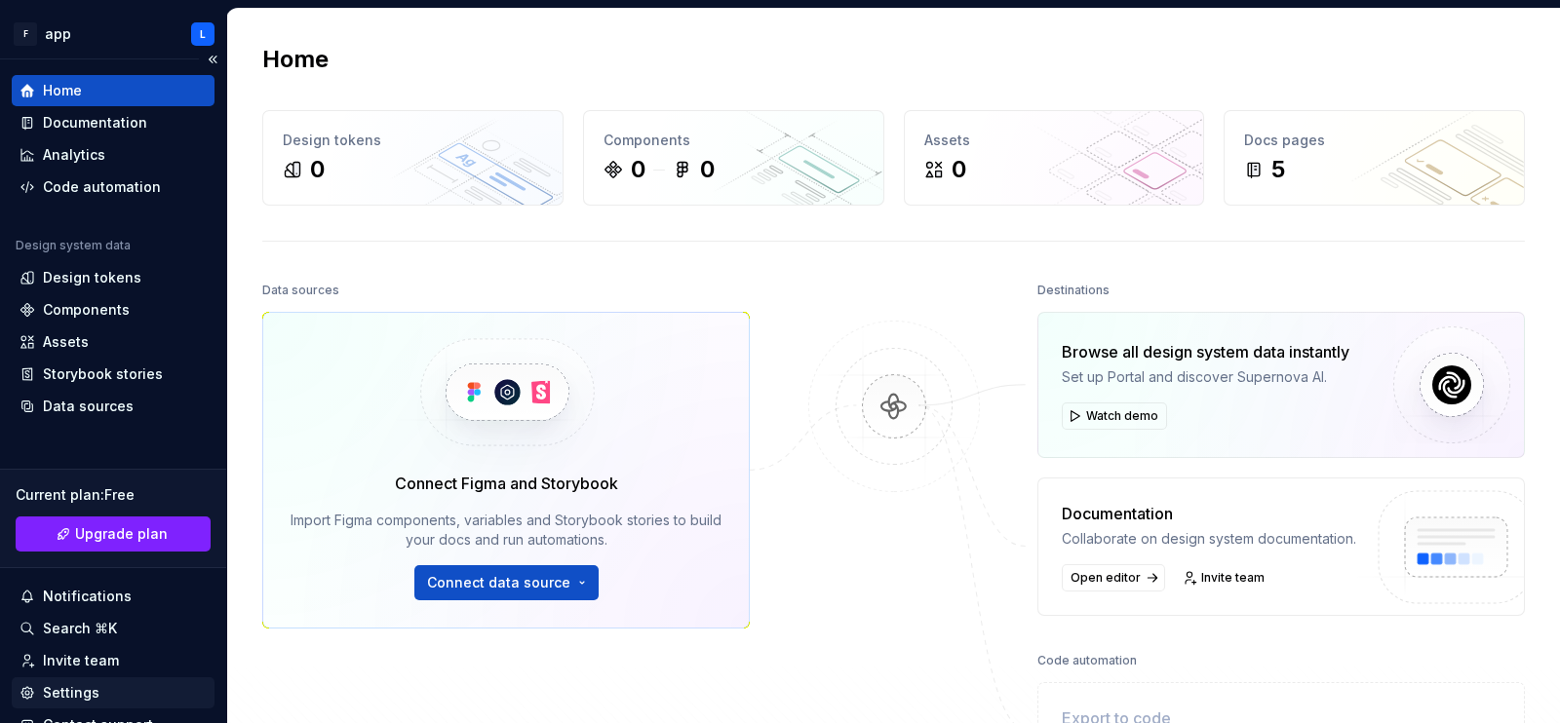
click at [76, 690] on div "Settings" at bounding box center [71, 694] width 57 height 20
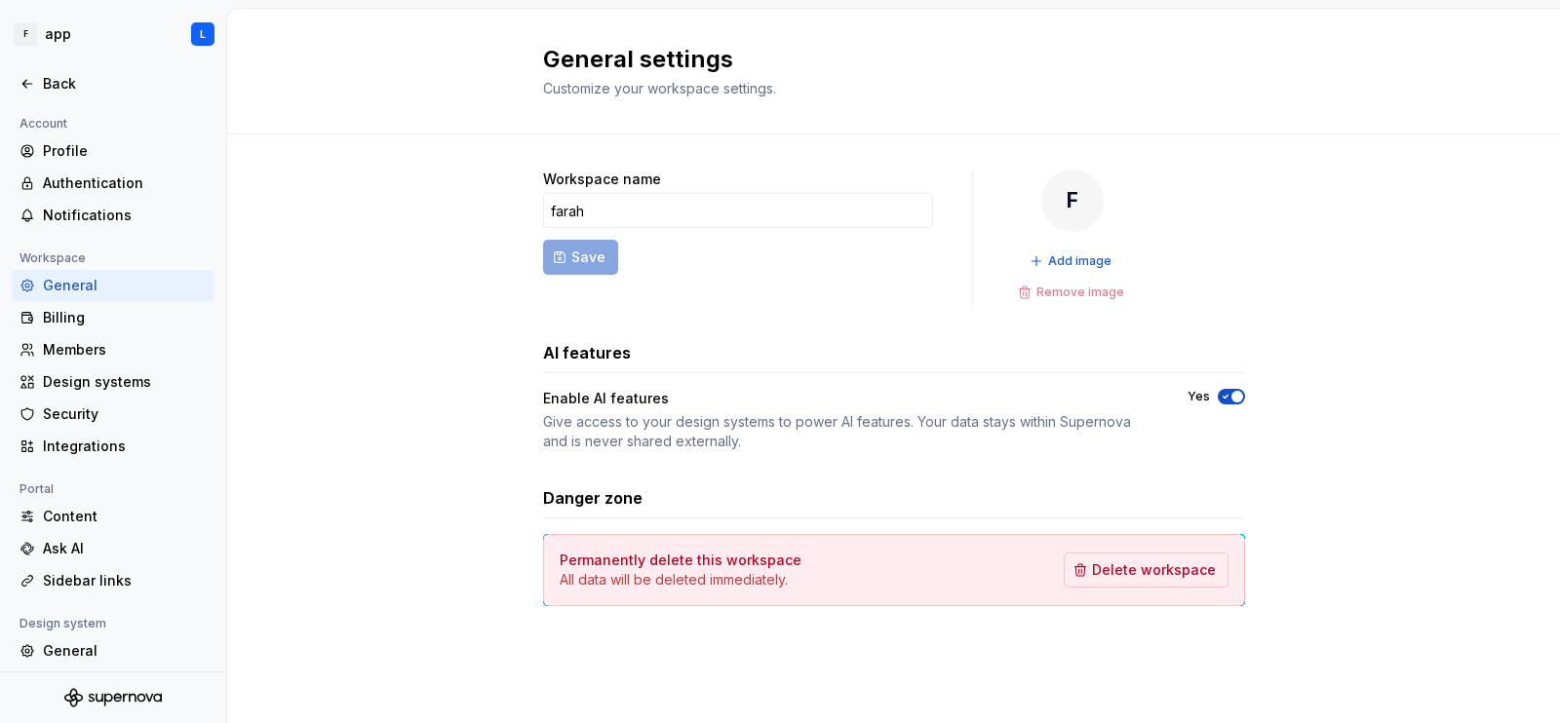
click at [282, 190] on div "Workspace name farah Save F Add image Remove image AI features Enable AI featur…" at bounding box center [893, 408] width 1333 height 546
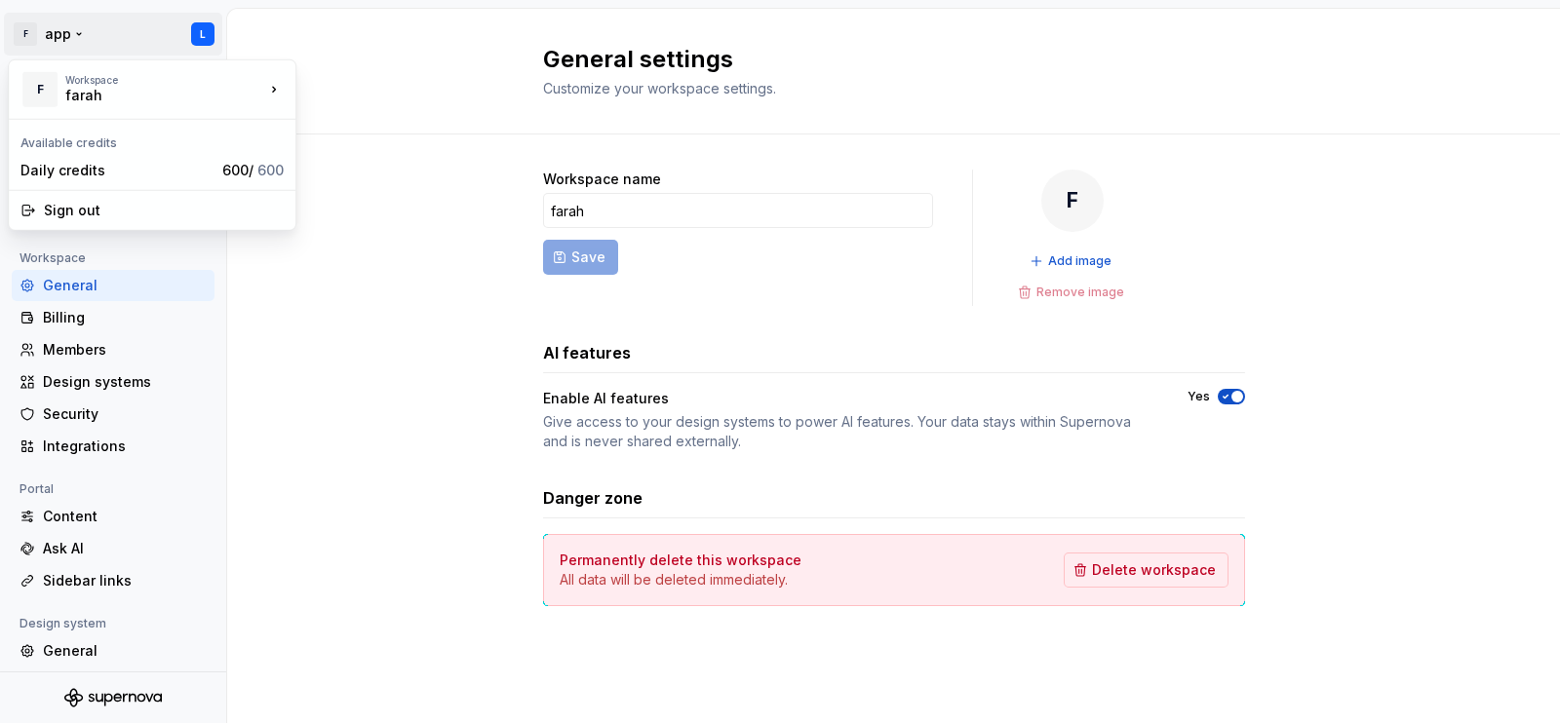
click at [59, 29] on html "F app L Back Account Profile Authentication Notifications Workspace General Bil…" at bounding box center [780, 361] width 1560 height 723
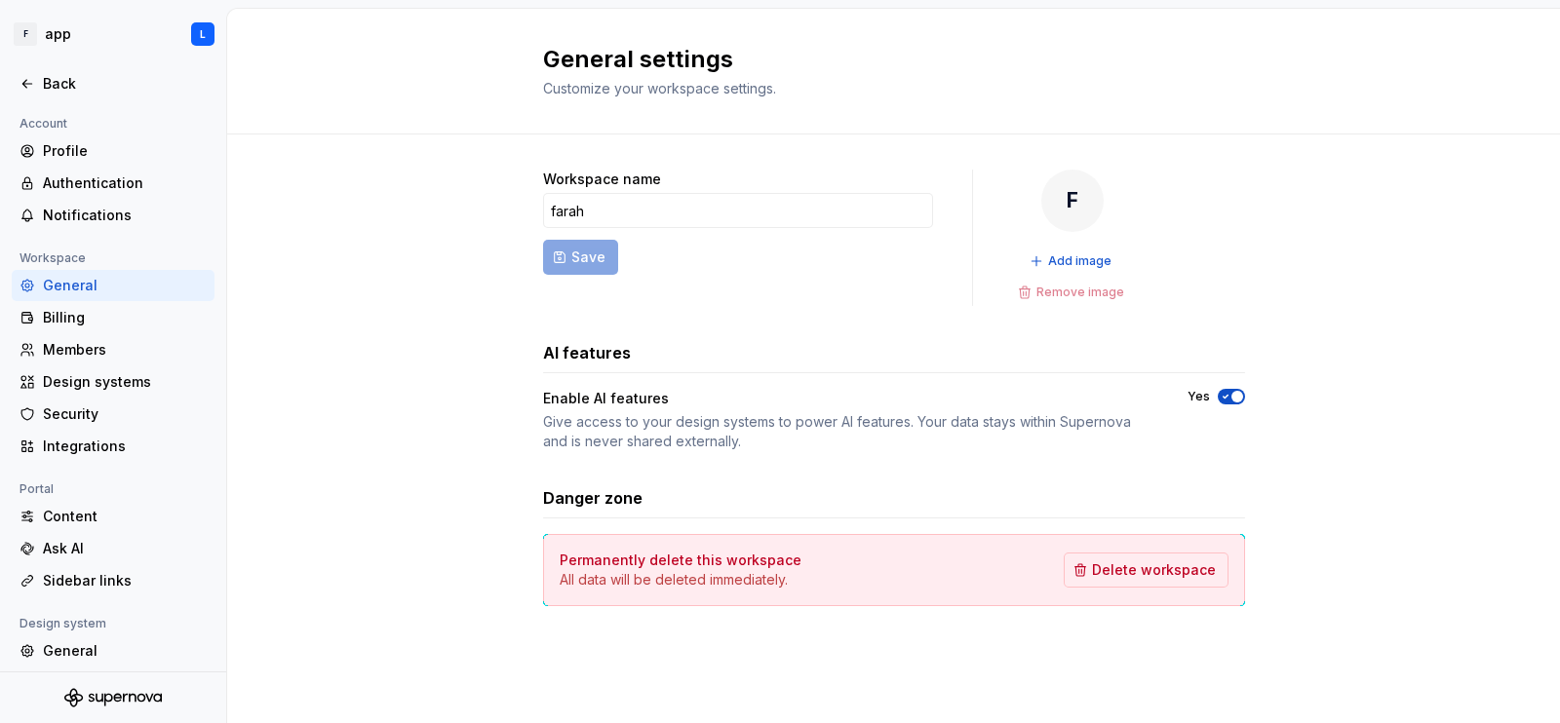
click at [367, 302] on html "F app L Back Account Profile Authentication Notifications Workspace General Bil…" at bounding box center [780, 361] width 1560 height 723
click at [66, 150] on div "Profile" at bounding box center [125, 151] width 164 height 20
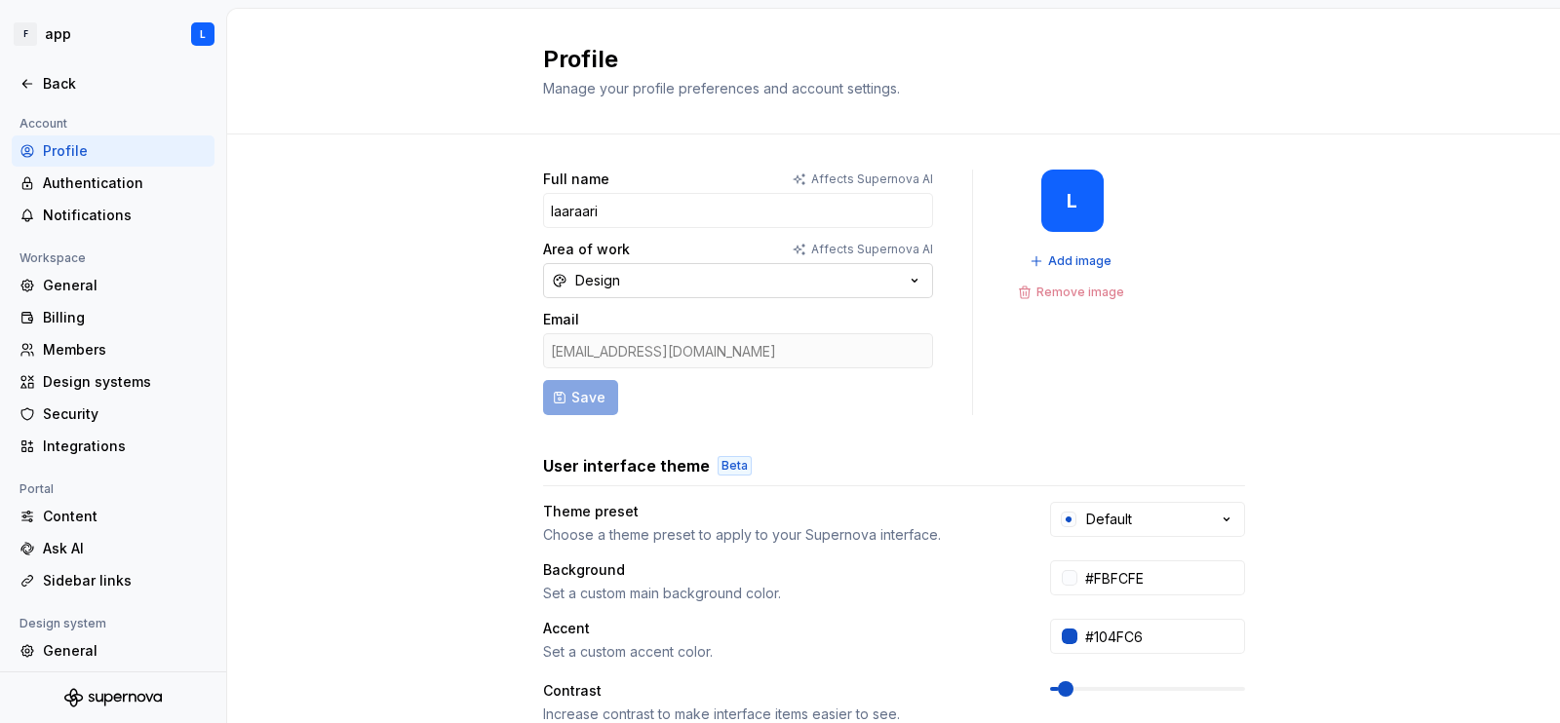
click at [912, 280] on icon "button" at bounding box center [914, 281] width 5 height 3
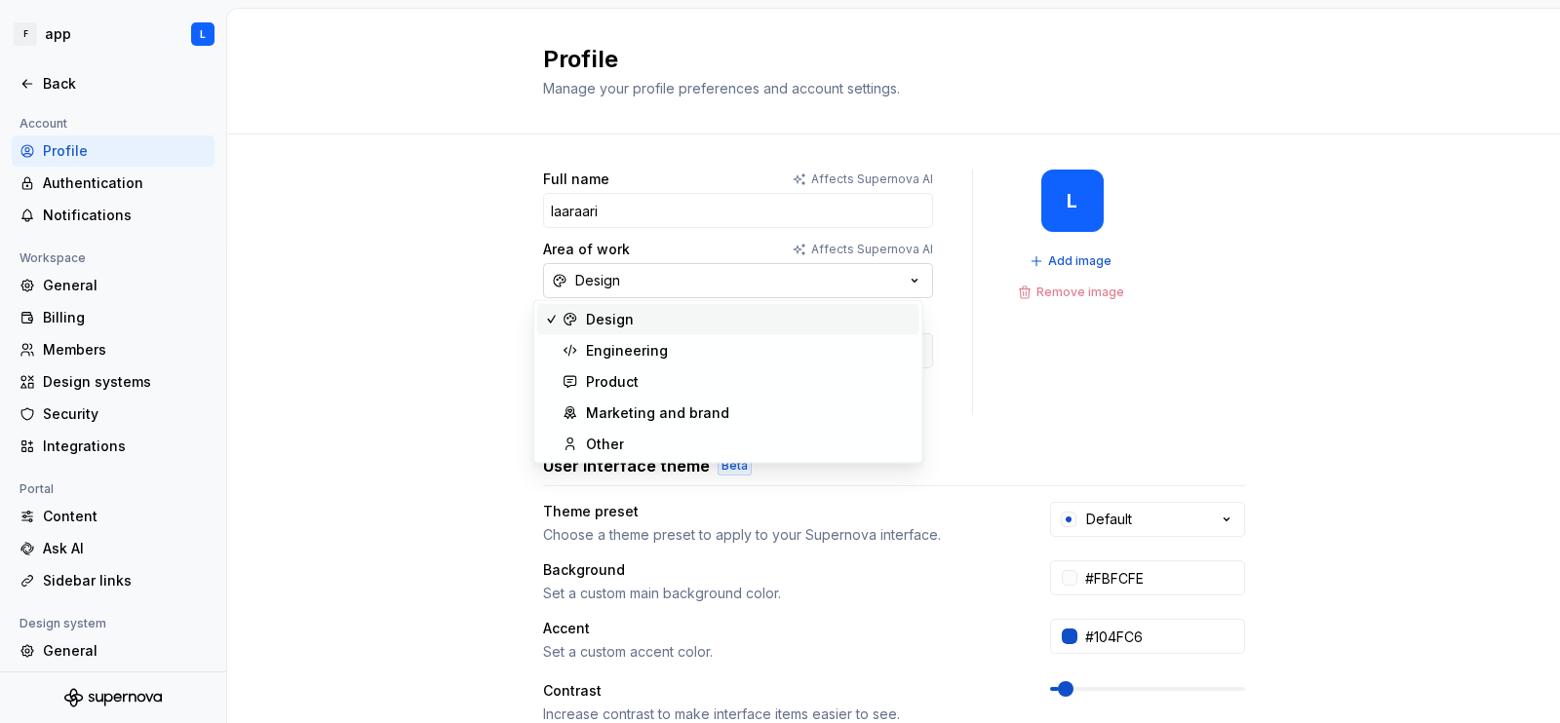
click at [906, 278] on icon "button" at bounding box center [915, 281] width 20 height 20
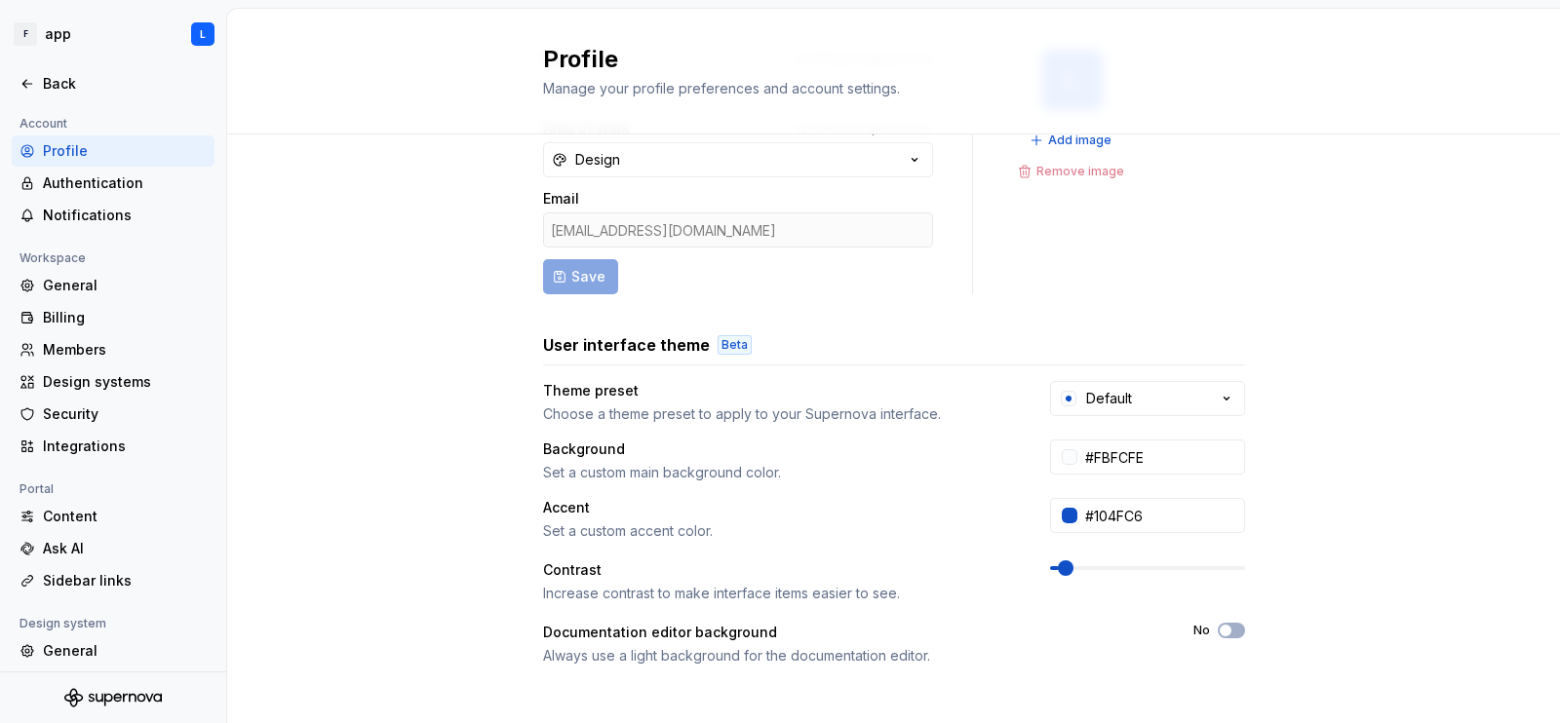
scroll to position [106, 0]
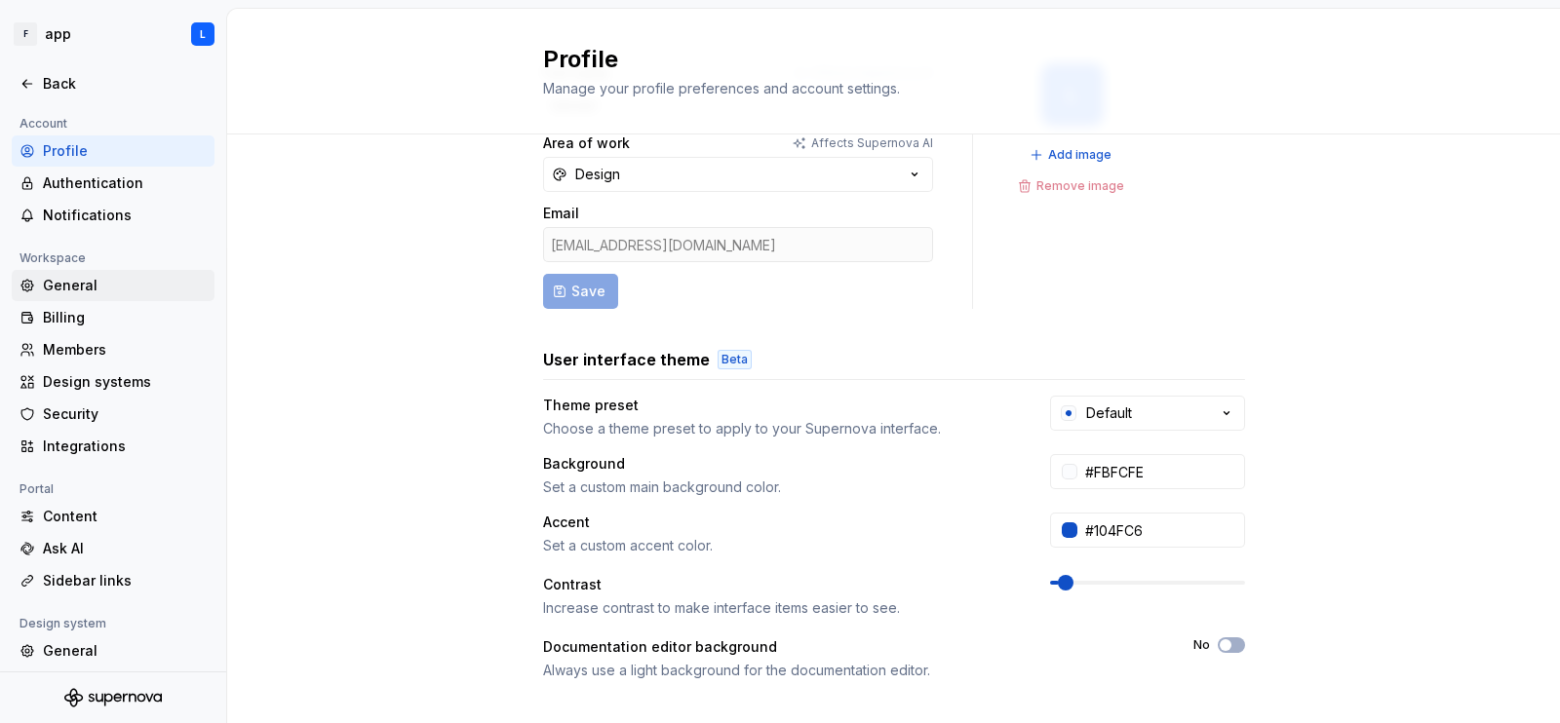
click at [66, 272] on div "General" at bounding box center [113, 285] width 203 height 31
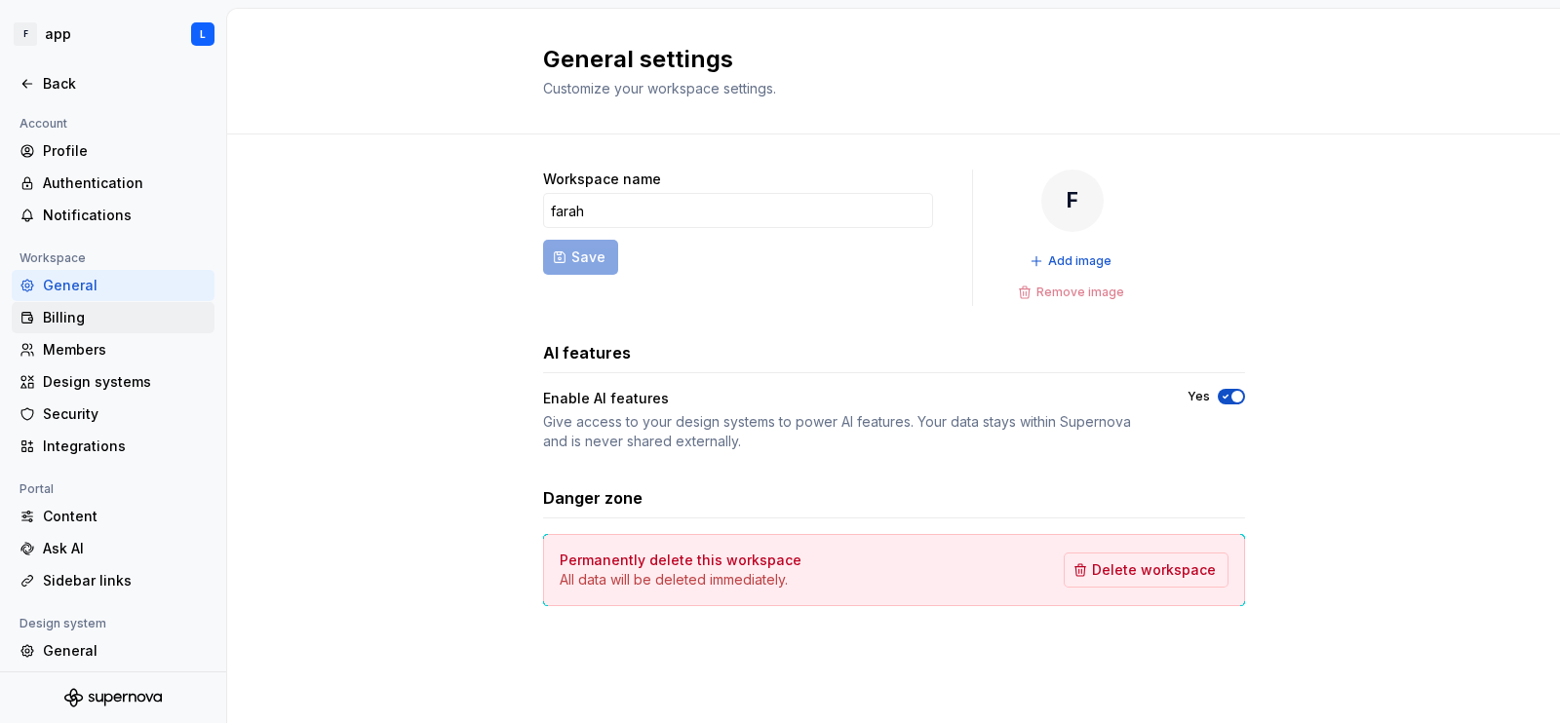
click at [70, 317] on div "Billing" at bounding box center [125, 318] width 164 height 20
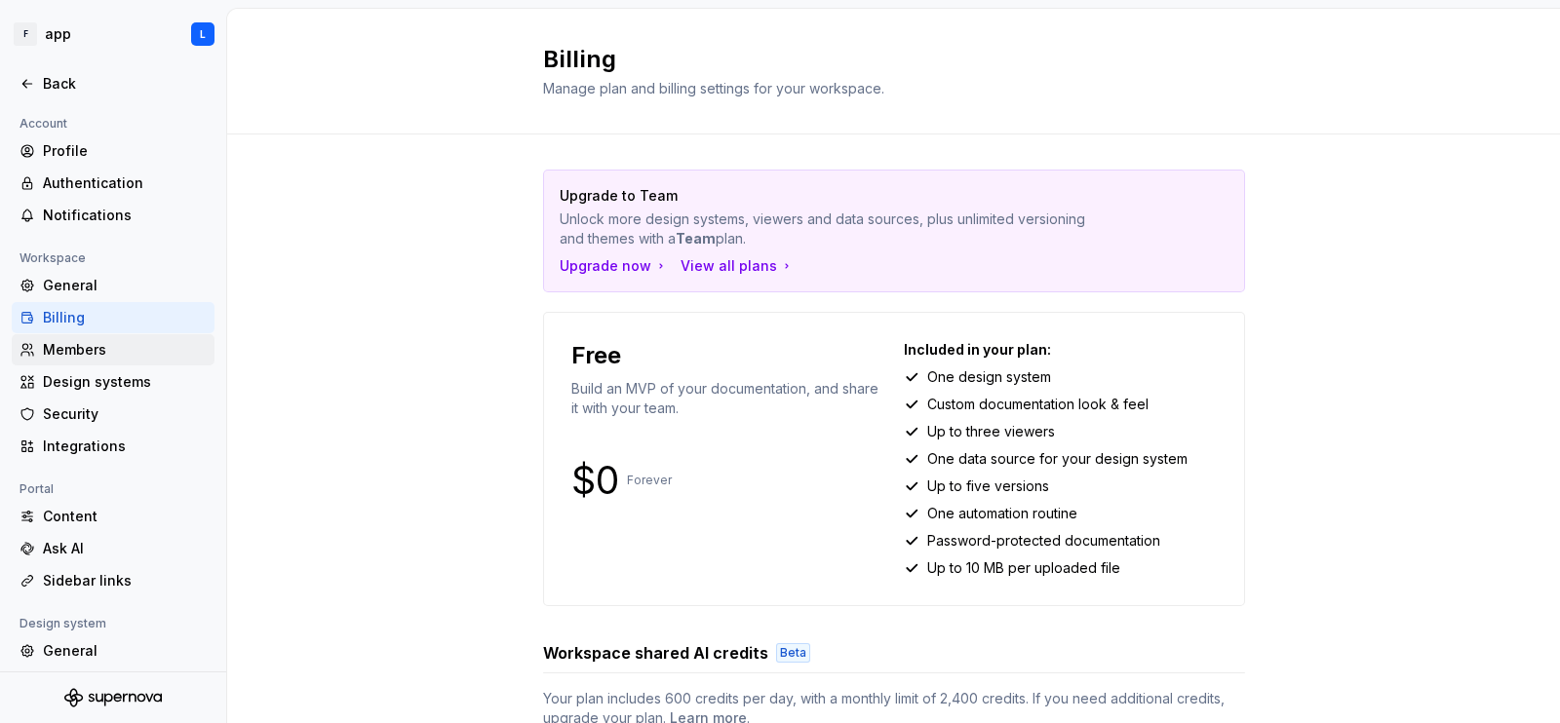
click at [98, 349] on div "Members" at bounding box center [125, 350] width 164 height 20
